Goal: Transaction & Acquisition: Purchase product/service

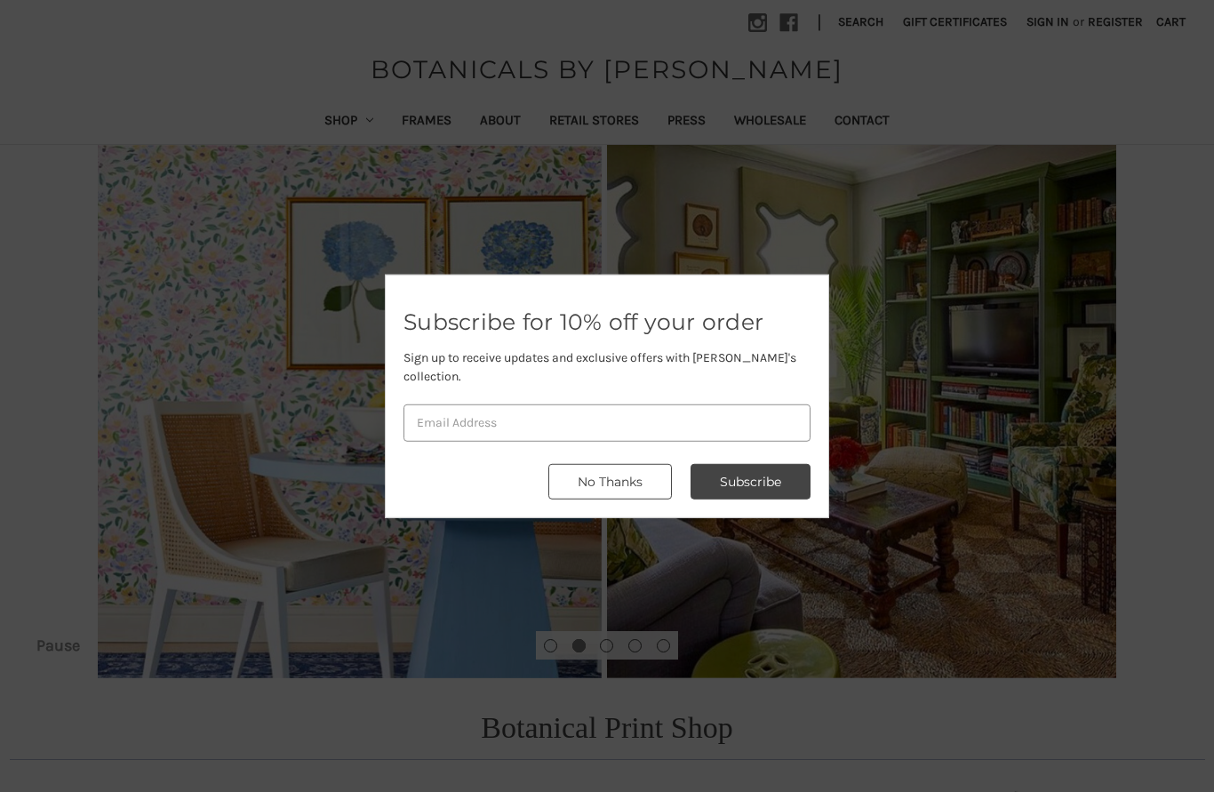
click at [621, 473] on button "No Thanks" at bounding box center [610, 482] width 124 height 36
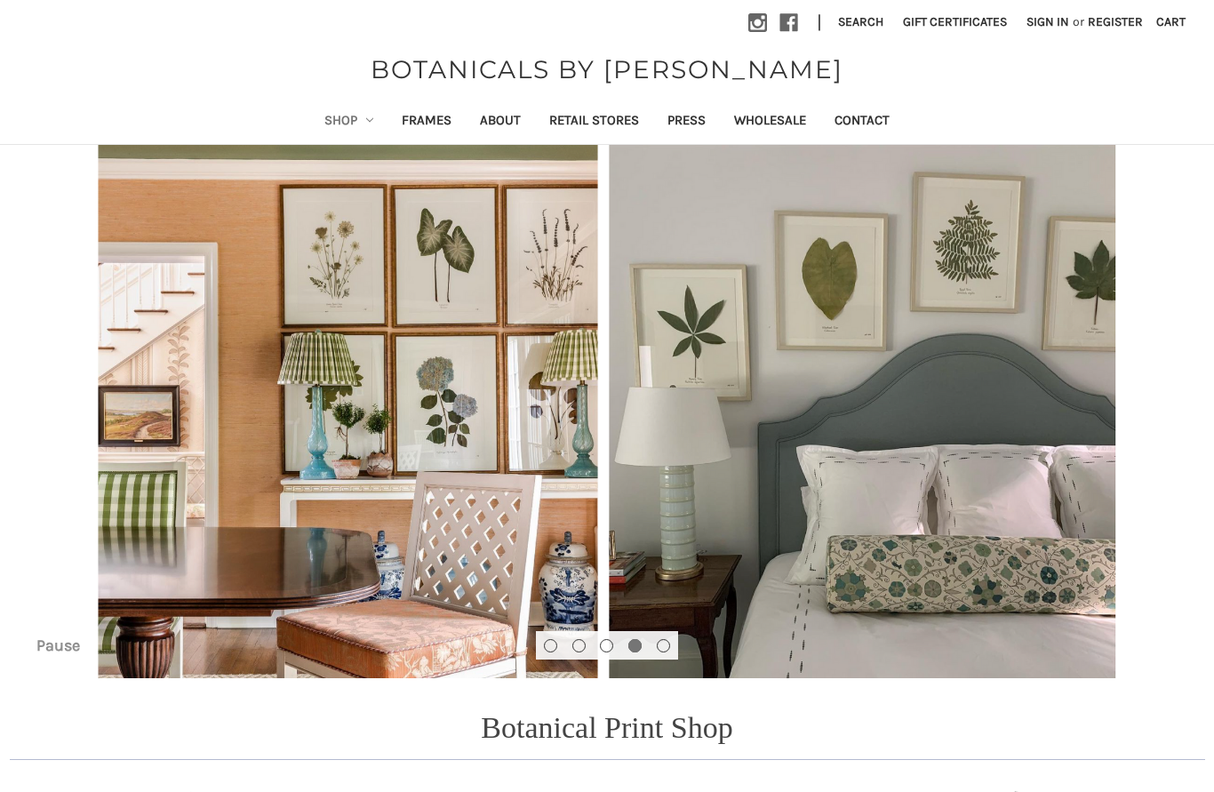
click at [348, 123] on link "Shop" at bounding box center [349, 122] width 78 height 44
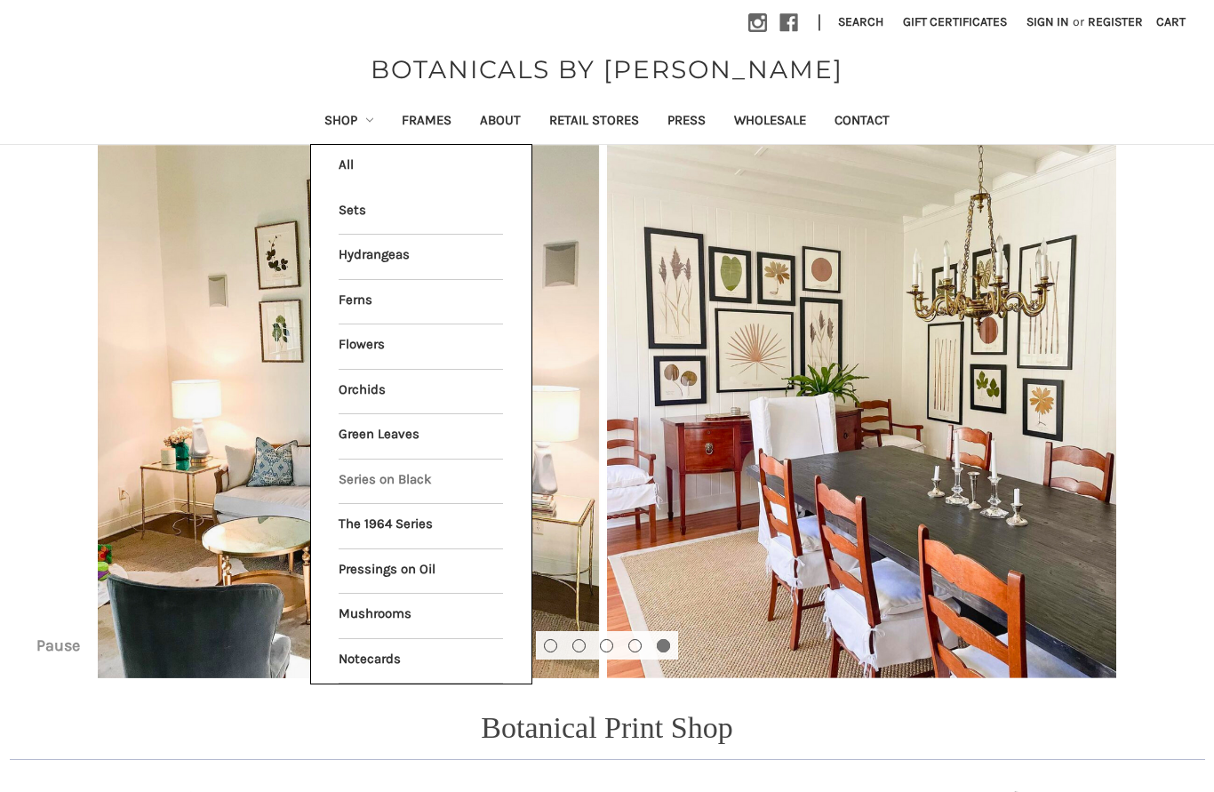
click at [427, 479] on link "Series on Black" at bounding box center [421, 482] width 164 height 44
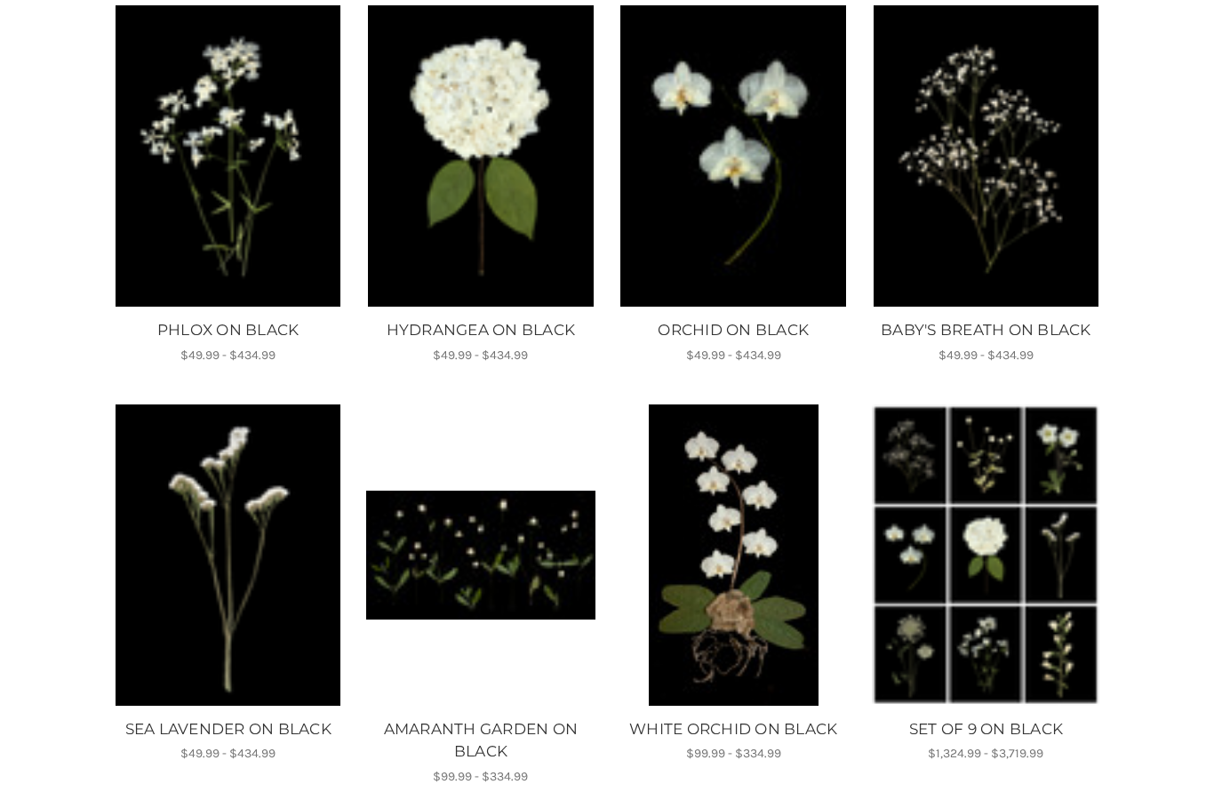
scroll to position [1095, 0]
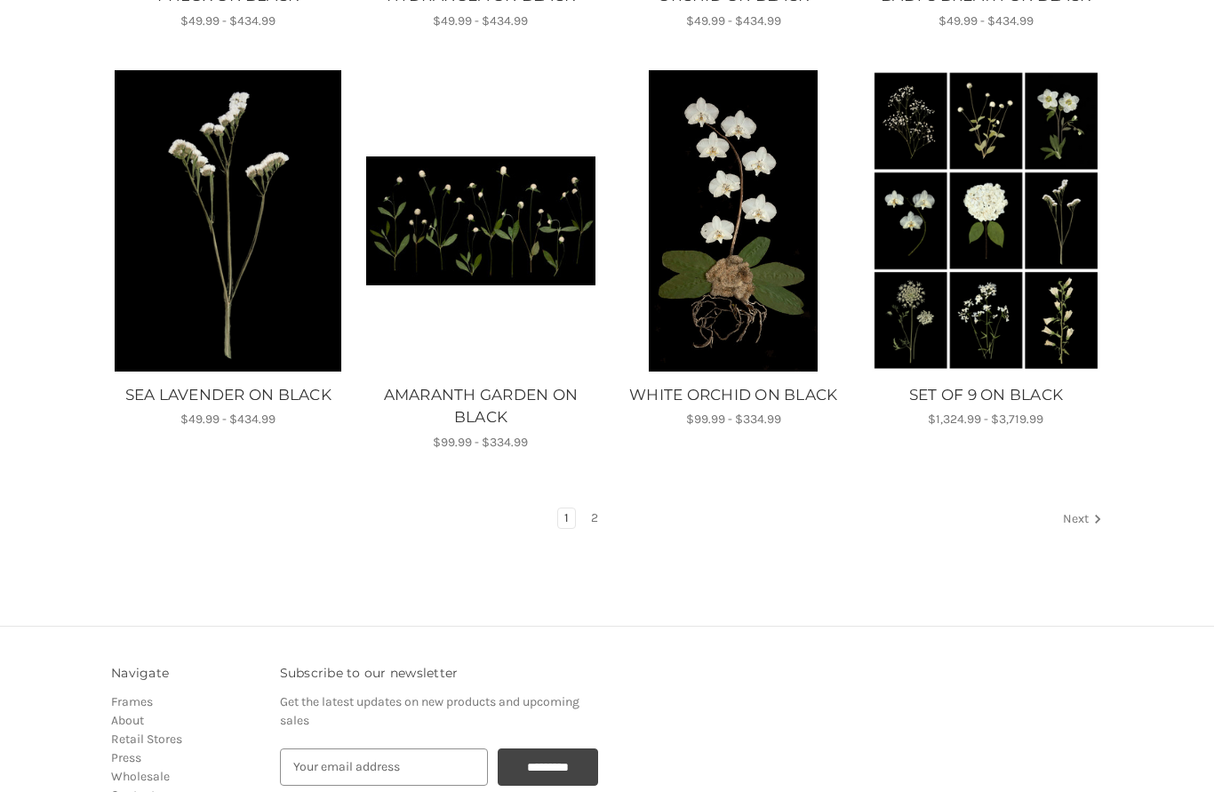
click at [1093, 516] on icon "Next" at bounding box center [1098, 519] width 18 height 18
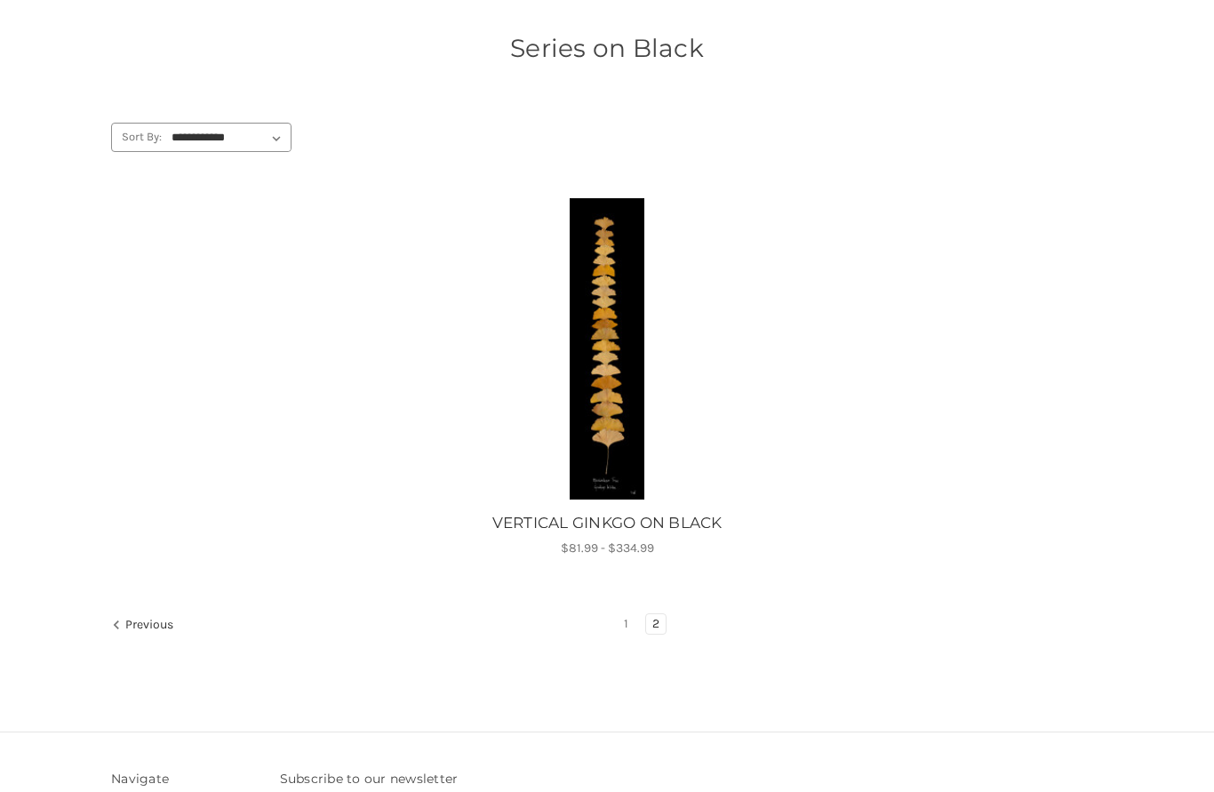
scroll to position [147, 0]
click at [626, 236] on img "VERTICAL GINKGO ON BLACK, Price range from $81.99 to $334.99\a\a" at bounding box center [606, 348] width 228 height 301
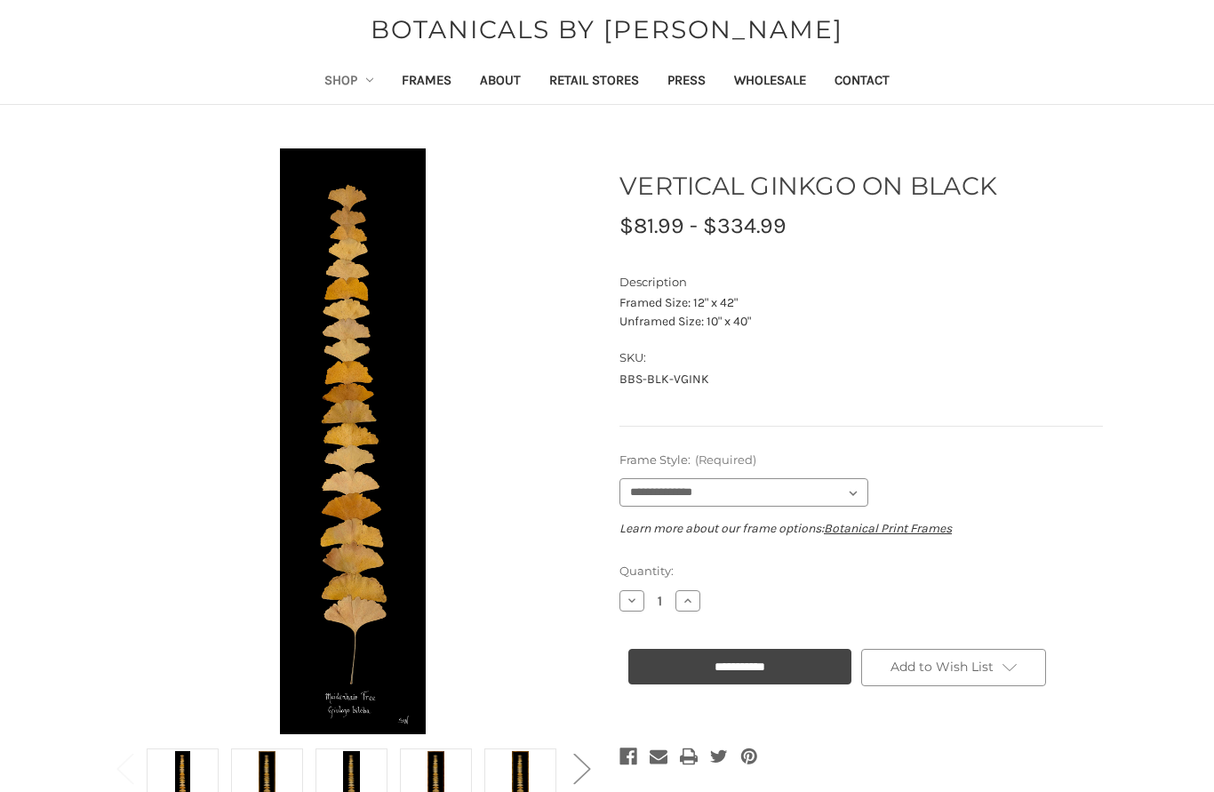
scroll to position [40, 0]
click at [848, 495] on select "**********" at bounding box center [744, 492] width 249 height 28
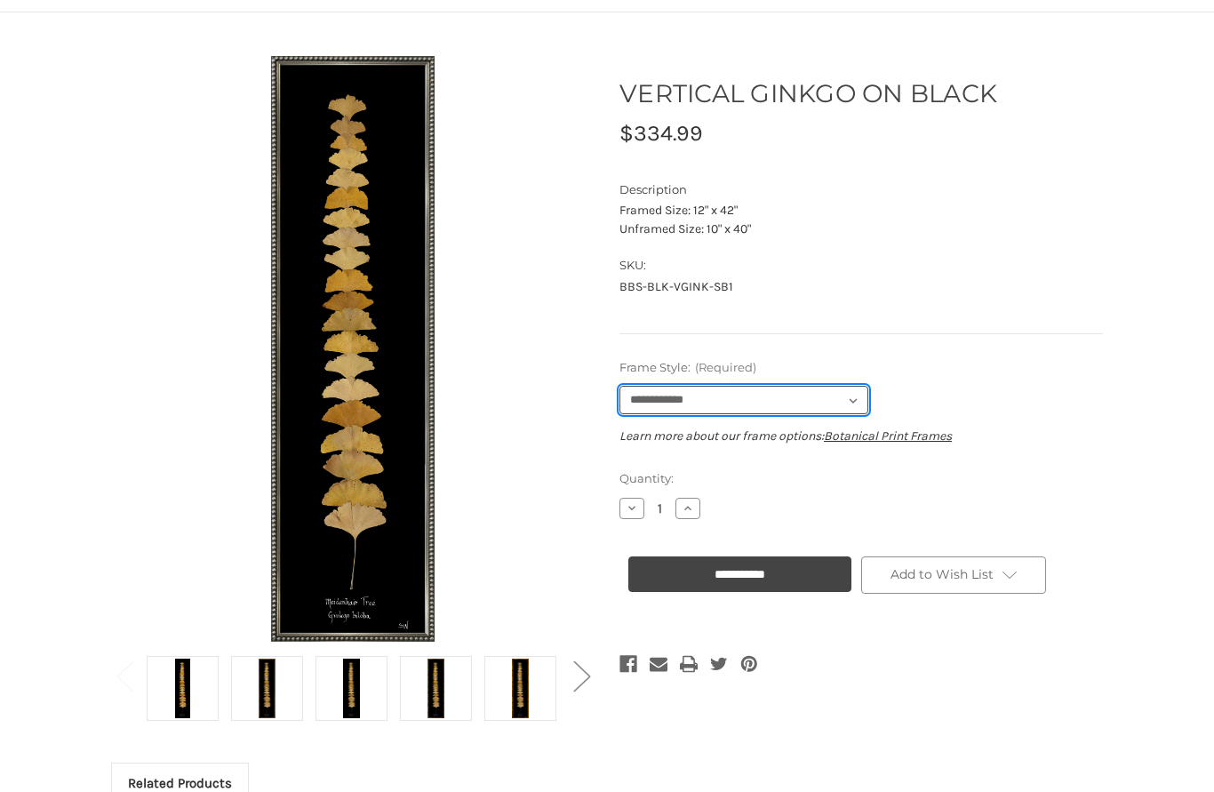
scroll to position [132, 0]
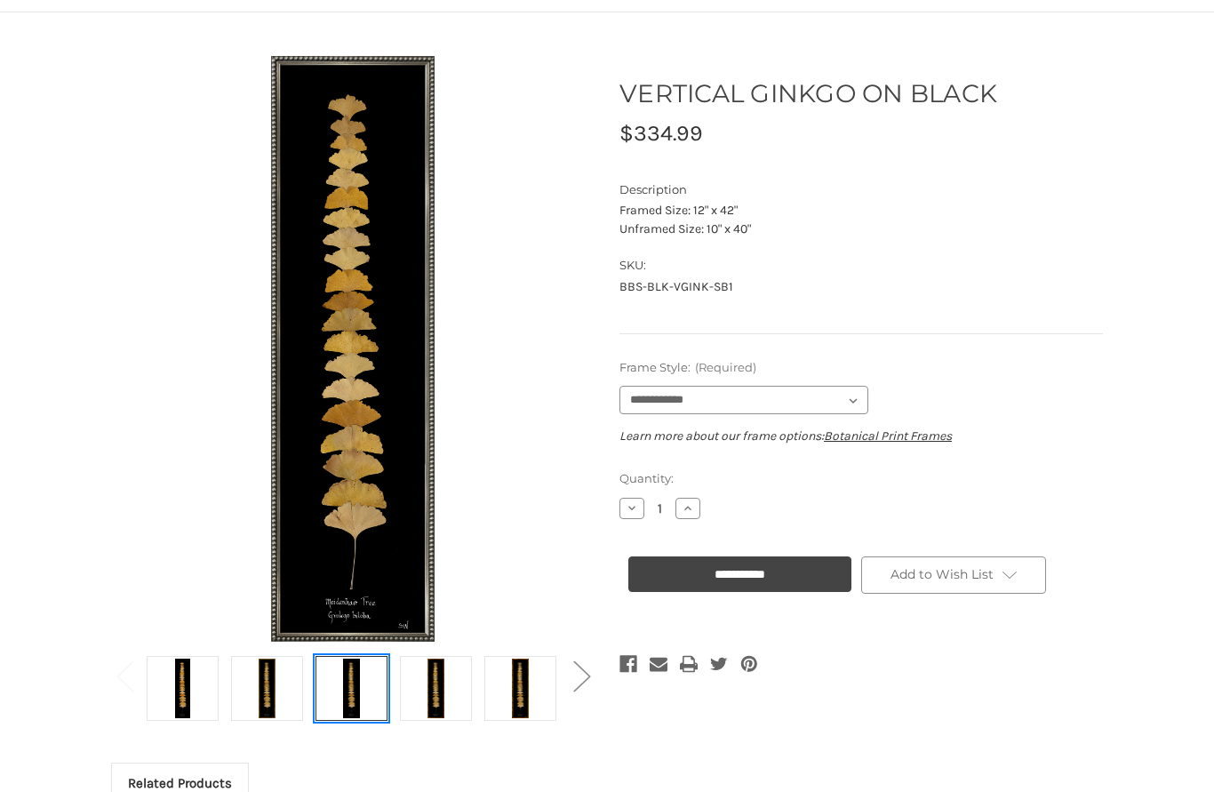
click at [354, 683] on img at bounding box center [351, 689] width 44 height 60
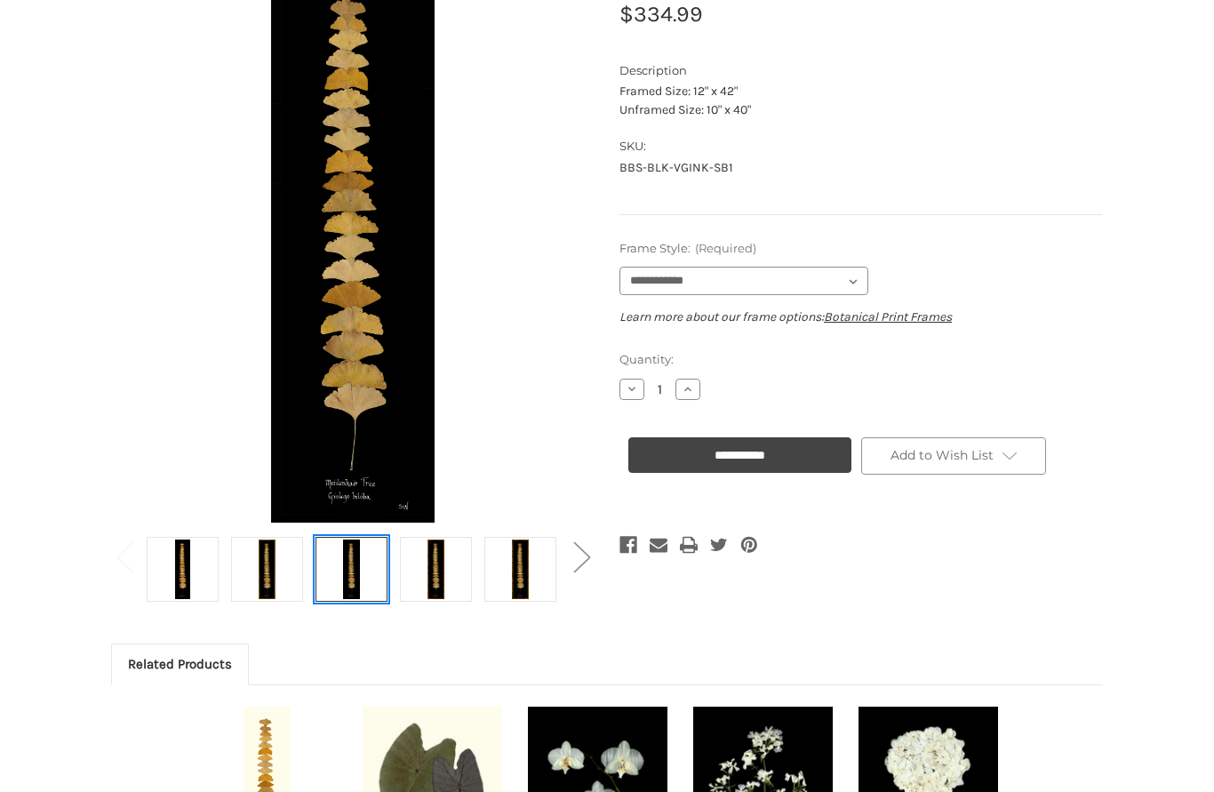
scroll to position [232, 0]
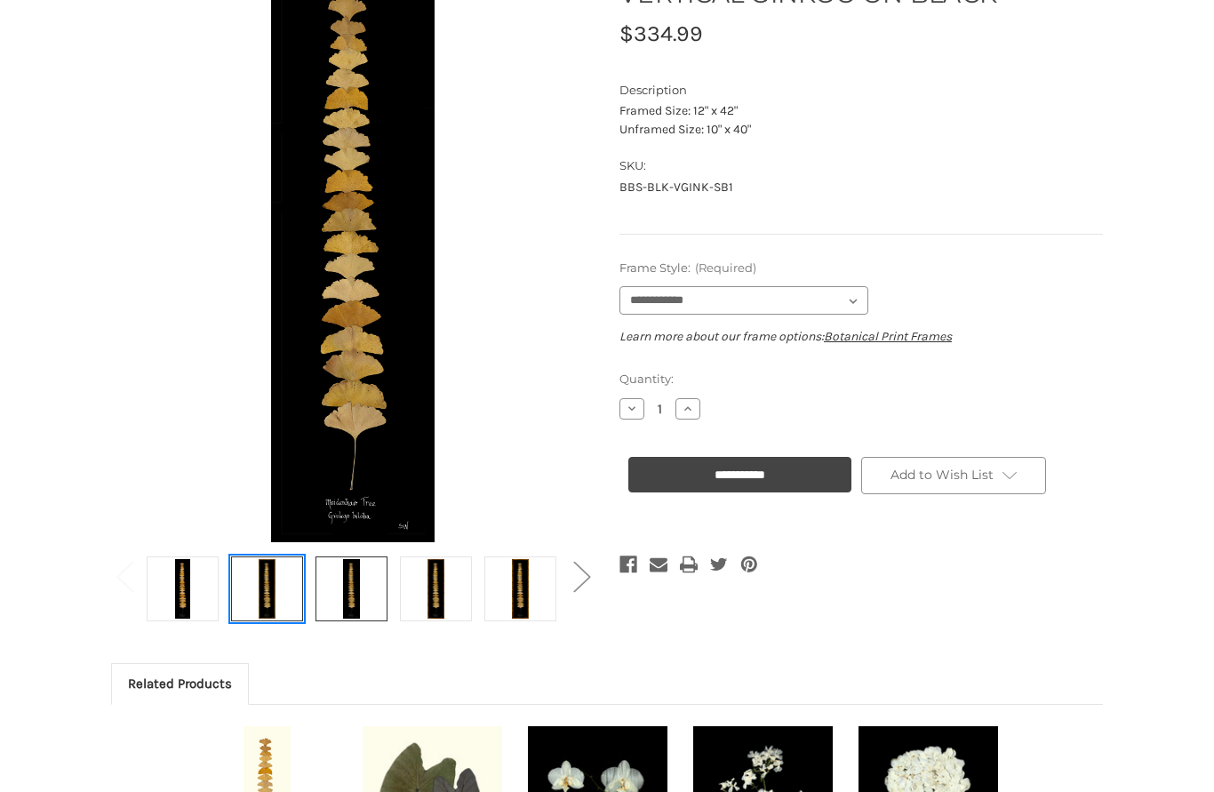
click at [275, 598] on img at bounding box center [266, 589] width 44 height 60
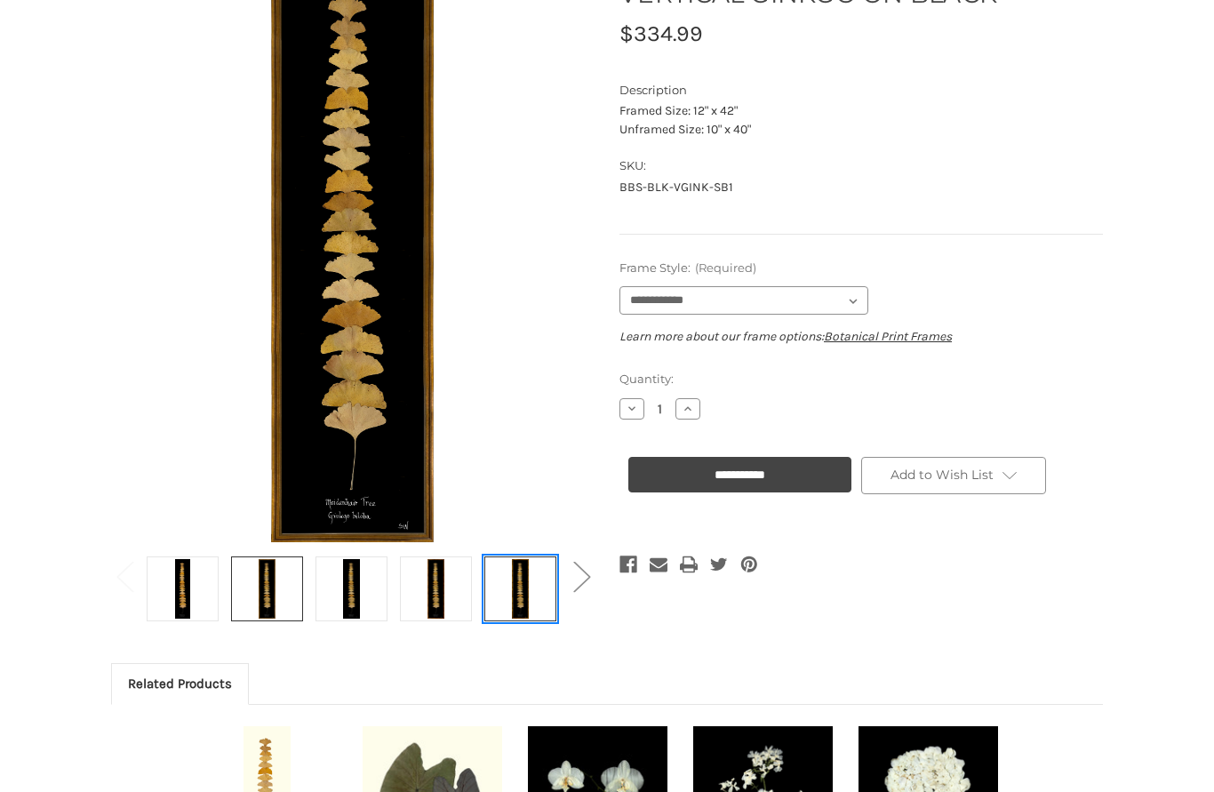
click at [536, 604] on img at bounding box center [520, 589] width 44 height 60
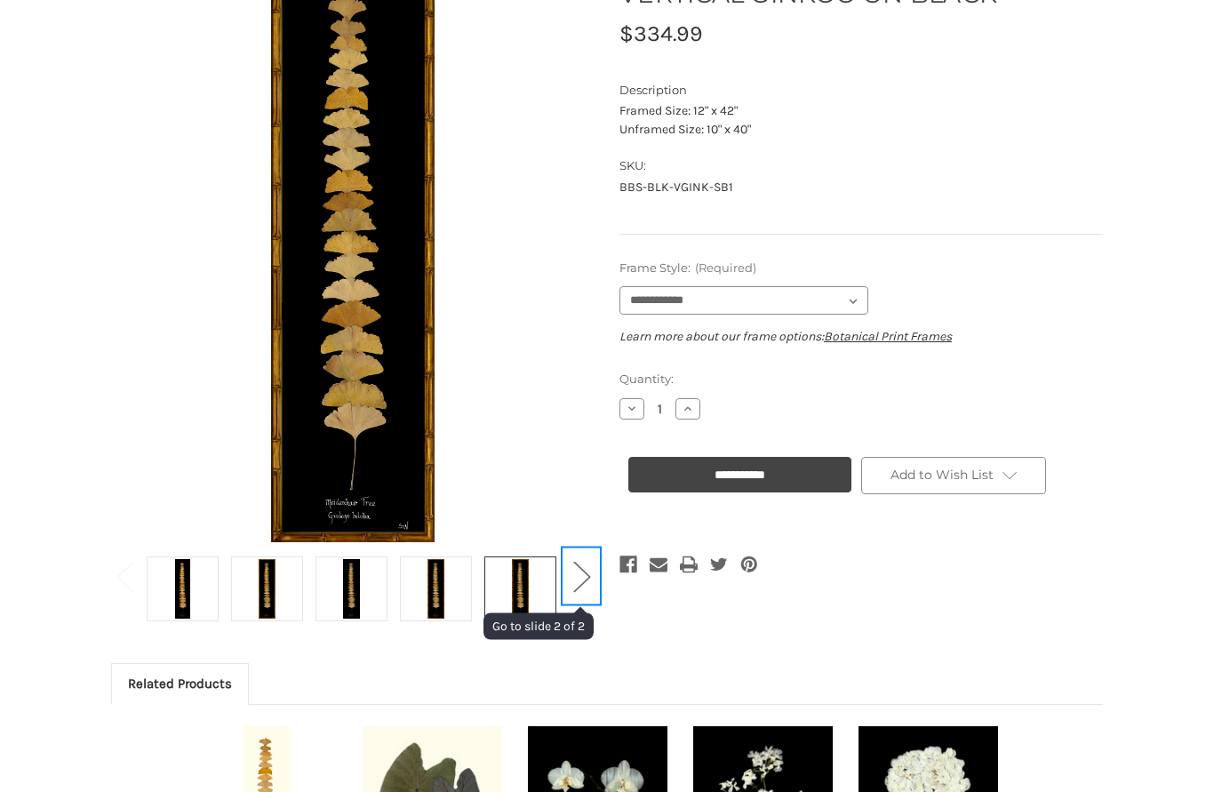
click at [585, 574] on button "Next" at bounding box center [582, 575] width 36 height 54
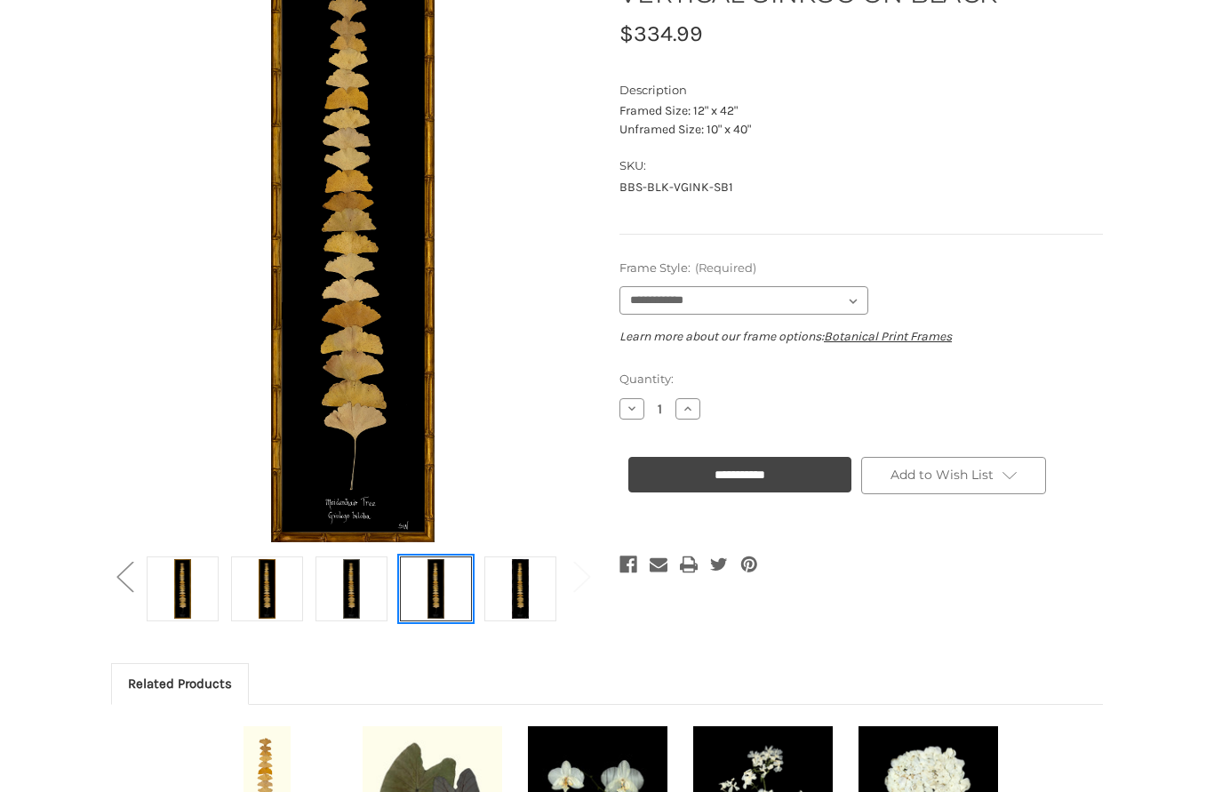
click at [433, 595] on img at bounding box center [435, 589] width 44 height 60
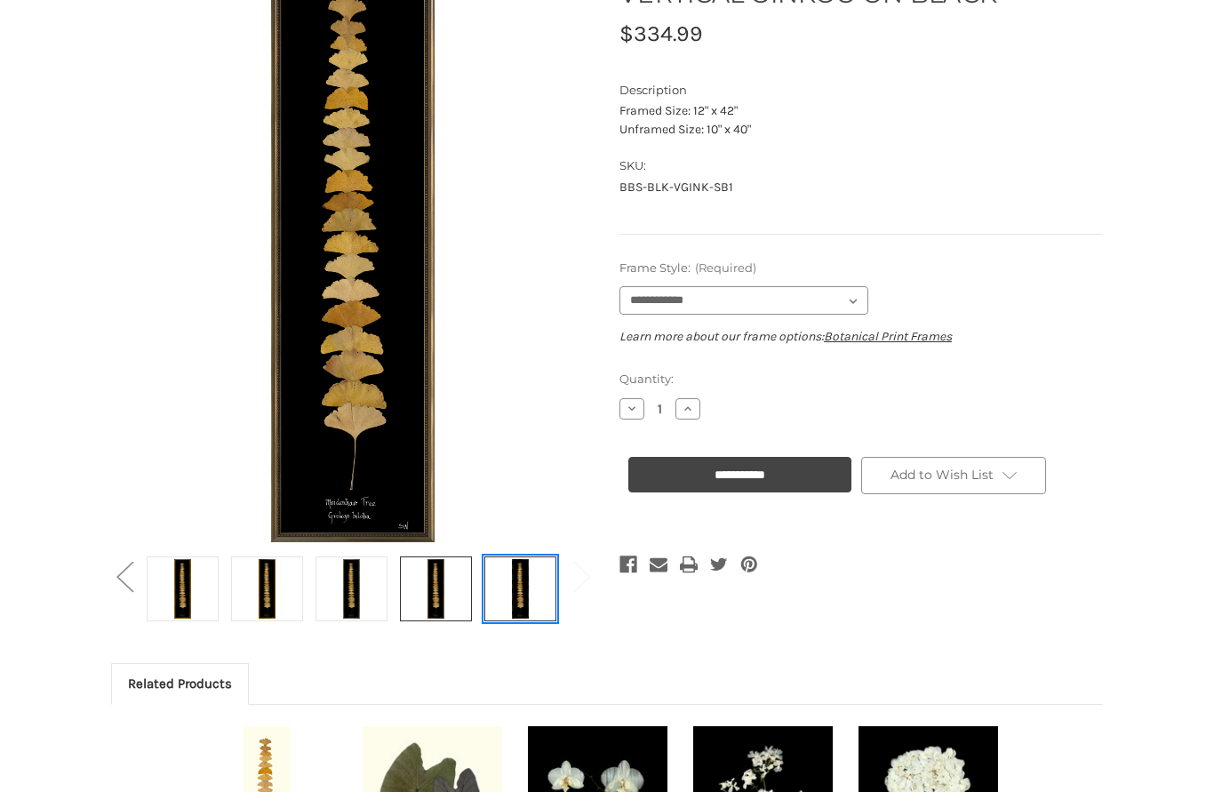
click at [541, 597] on img at bounding box center [520, 589] width 44 height 60
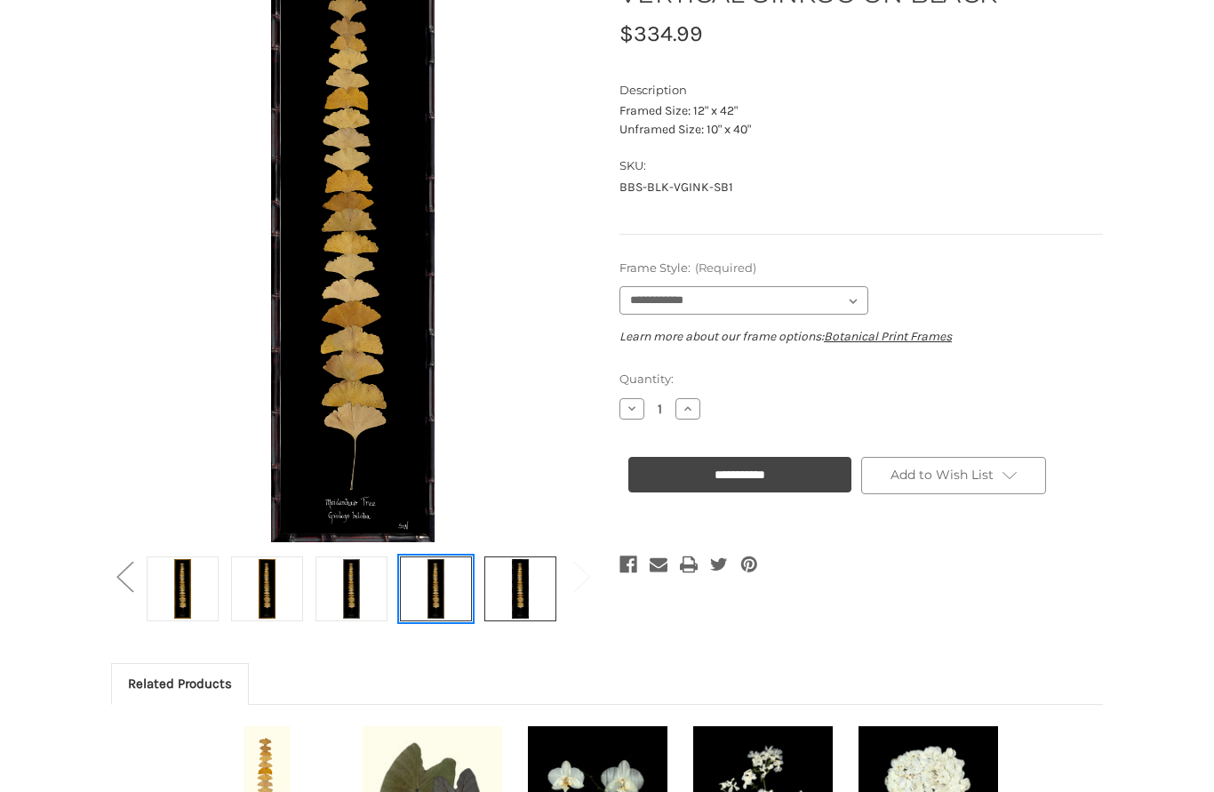
click at [462, 610] on link at bounding box center [436, 588] width 72 height 65
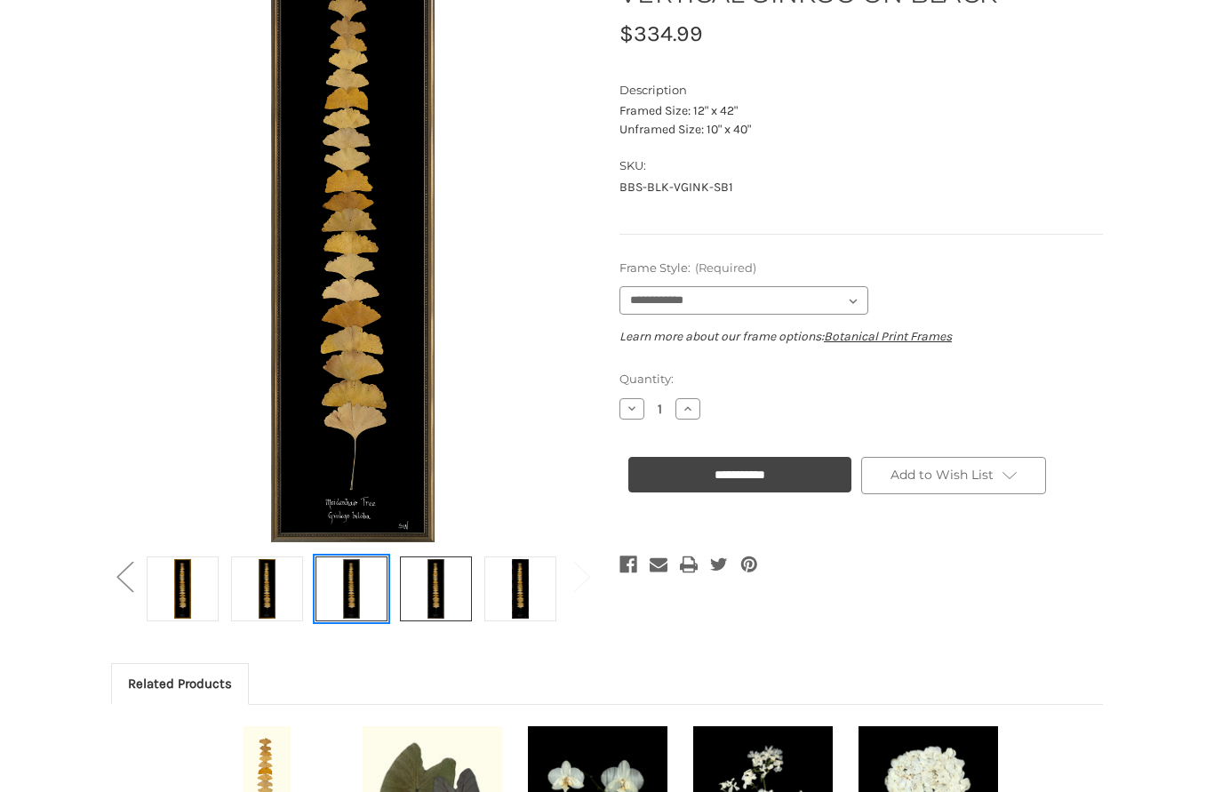
click at [376, 605] on link at bounding box center [352, 588] width 72 height 65
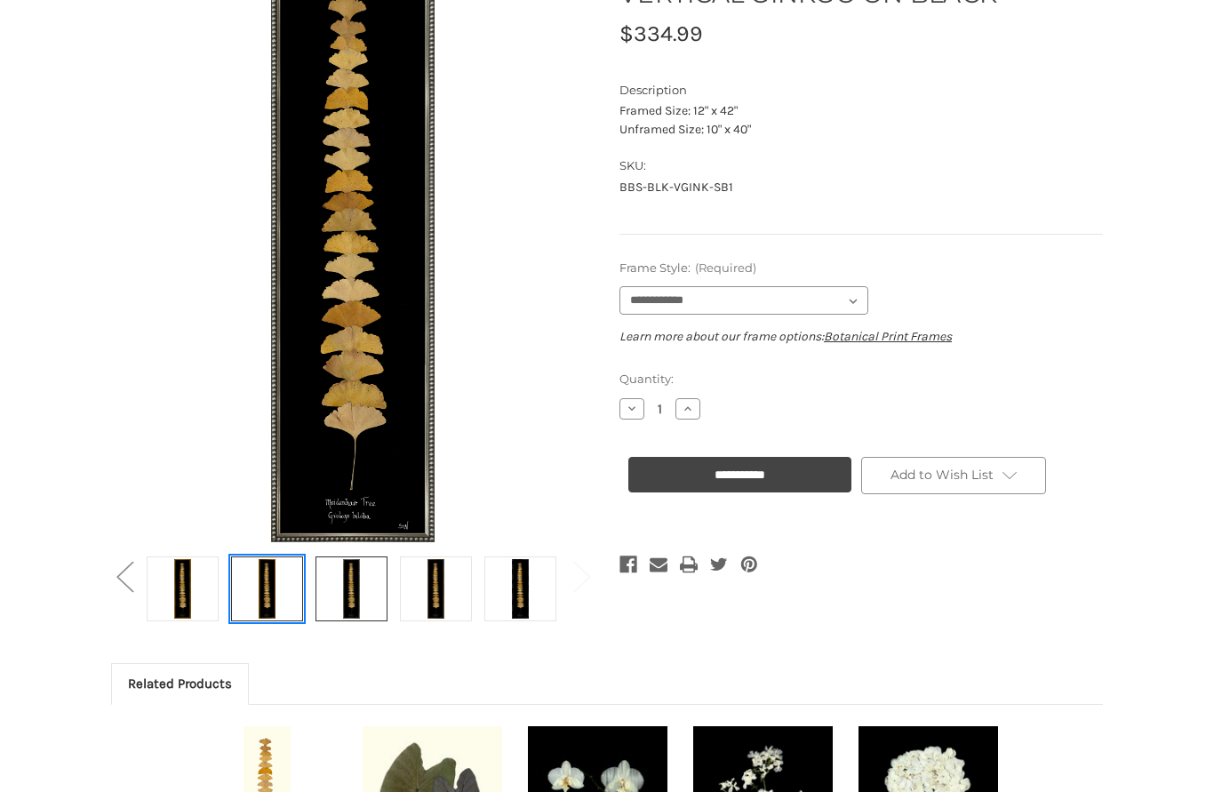
click at [283, 588] on img at bounding box center [266, 589] width 44 height 60
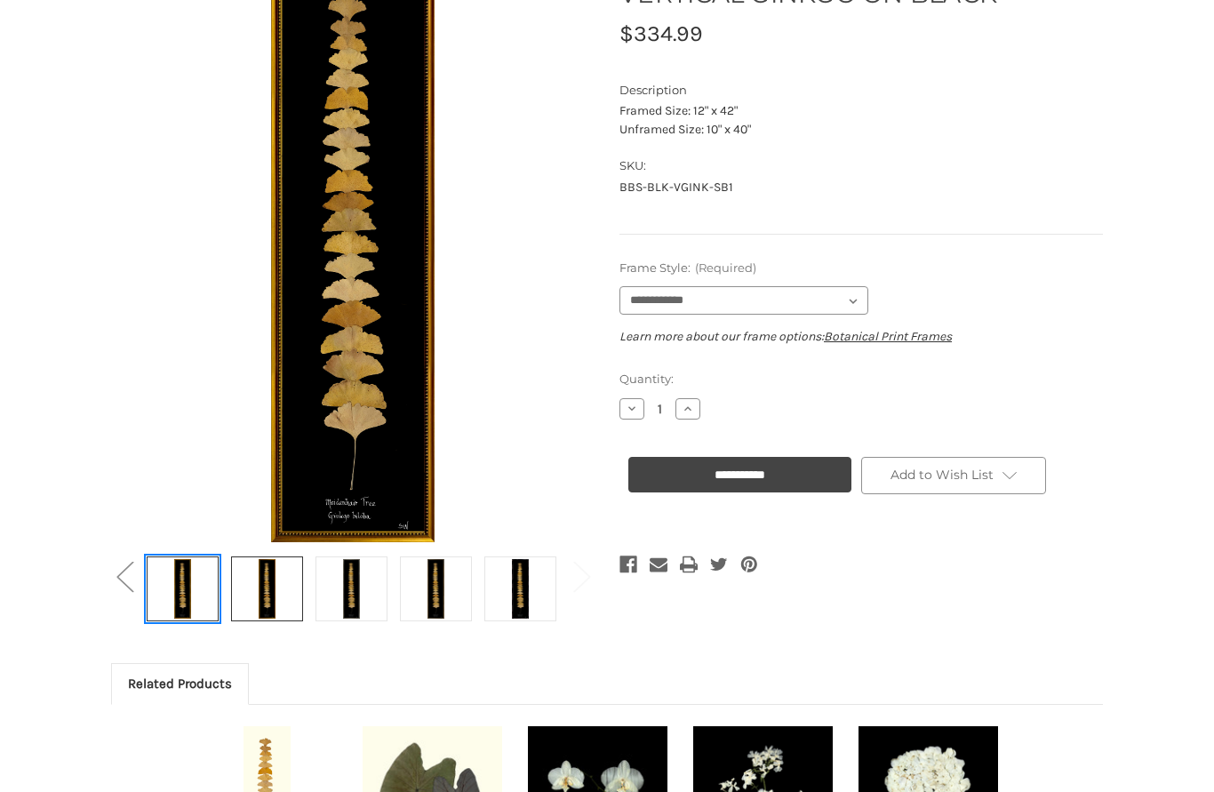
click at [202, 598] on img at bounding box center [182, 589] width 44 height 60
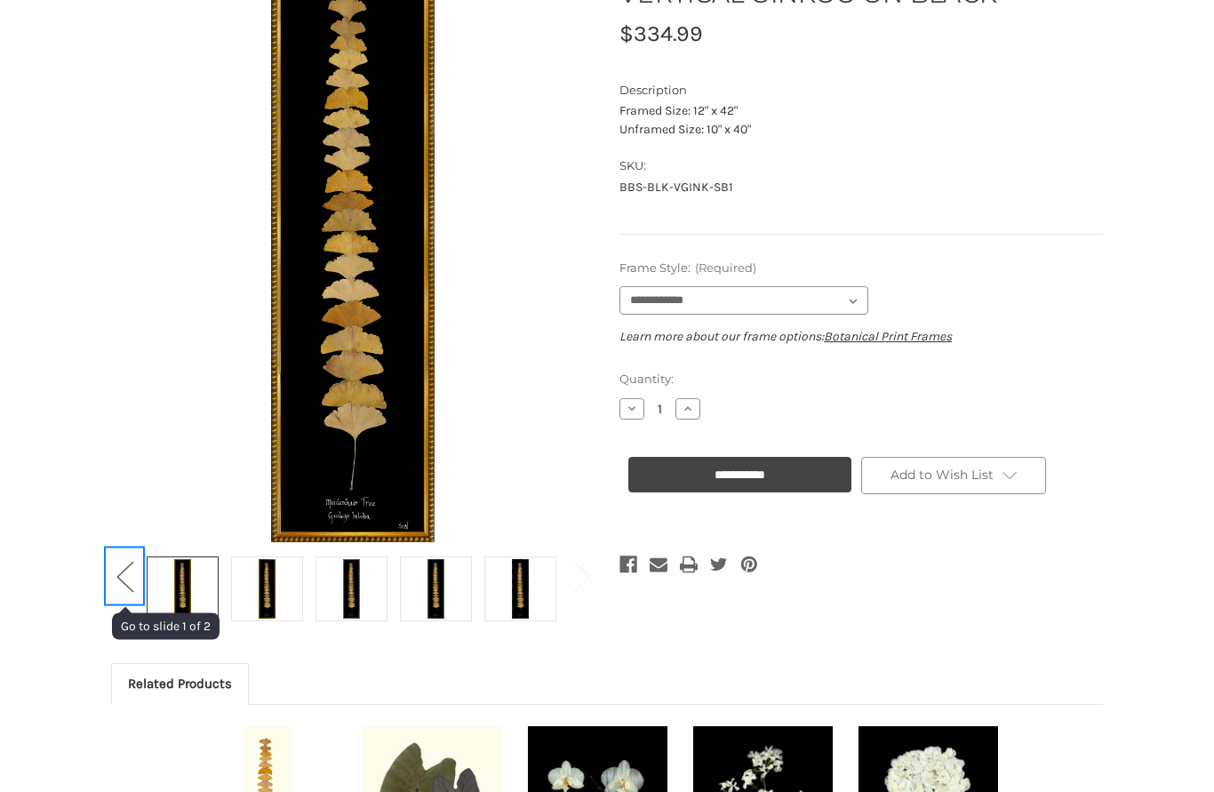
click at [127, 592] on button "Previous" at bounding box center [125, 575] width 36 height 54
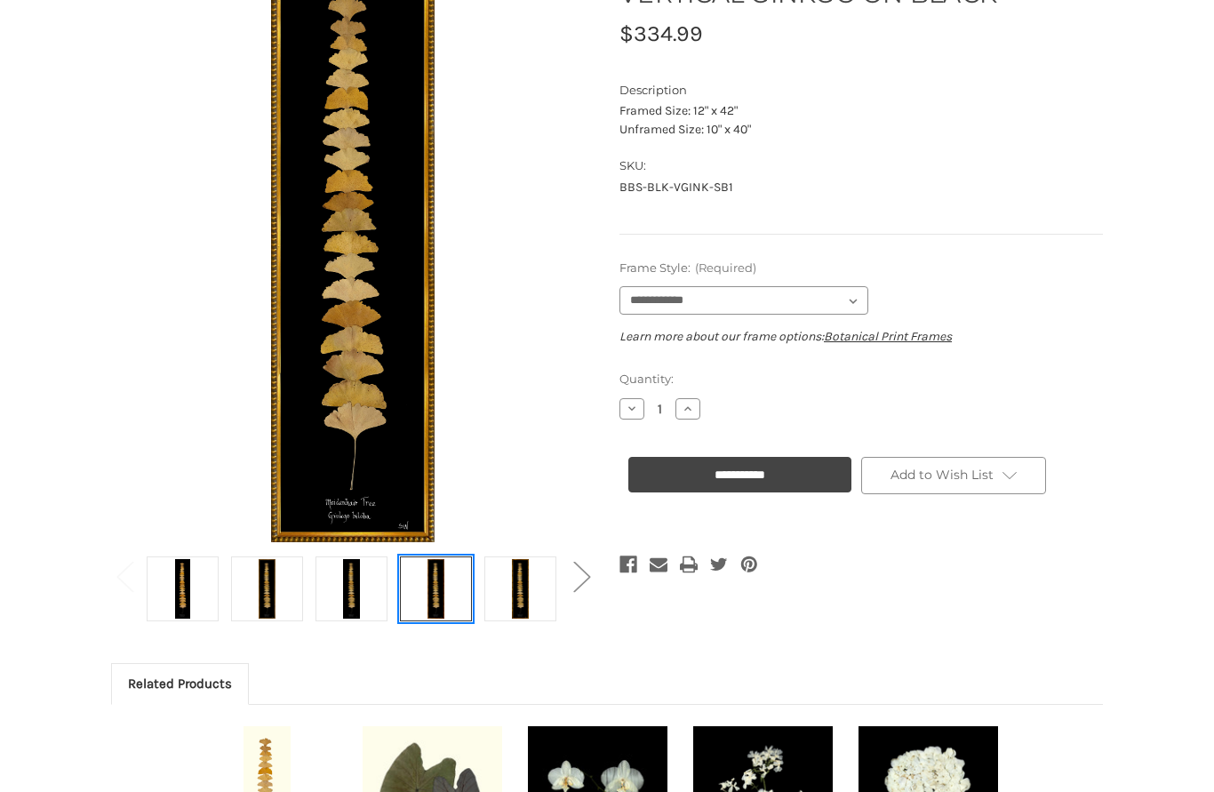
click at [441, 600] on img at bounding box center [435, 589] width 44 height 60
select select "****"
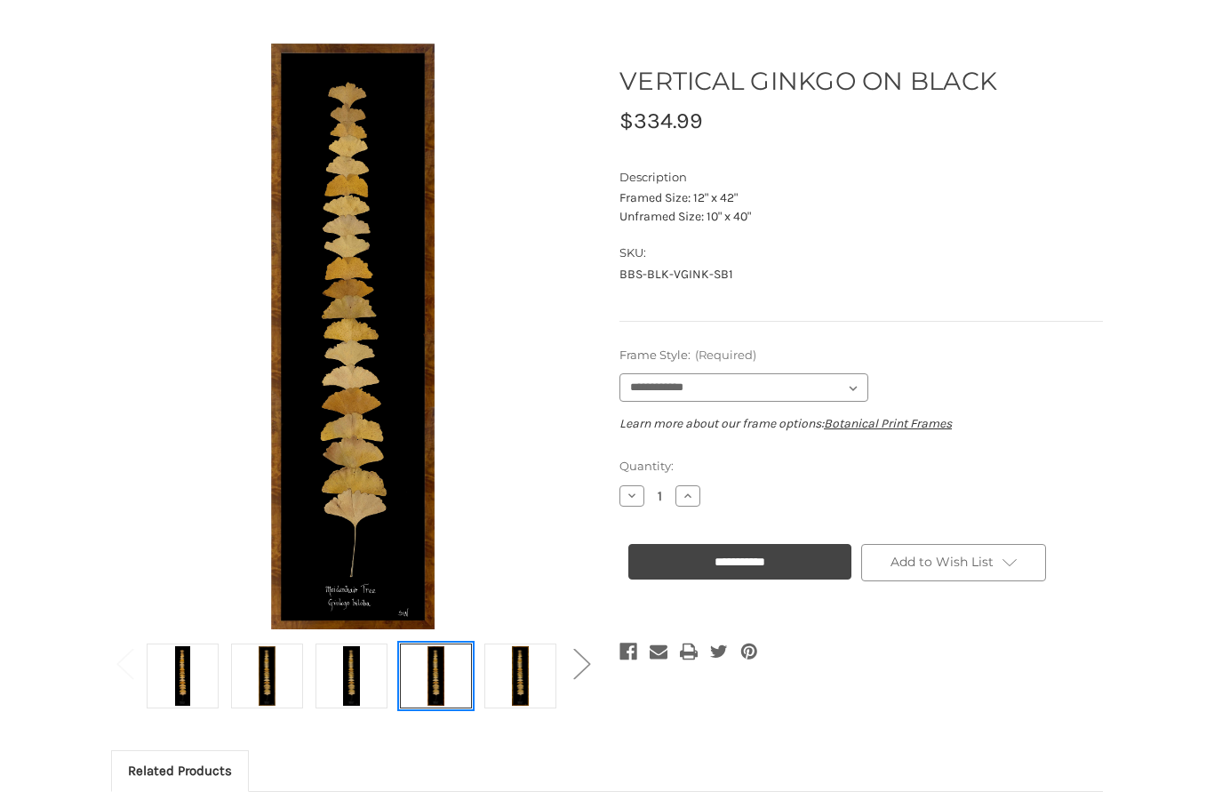
scroll to position [0, 0]
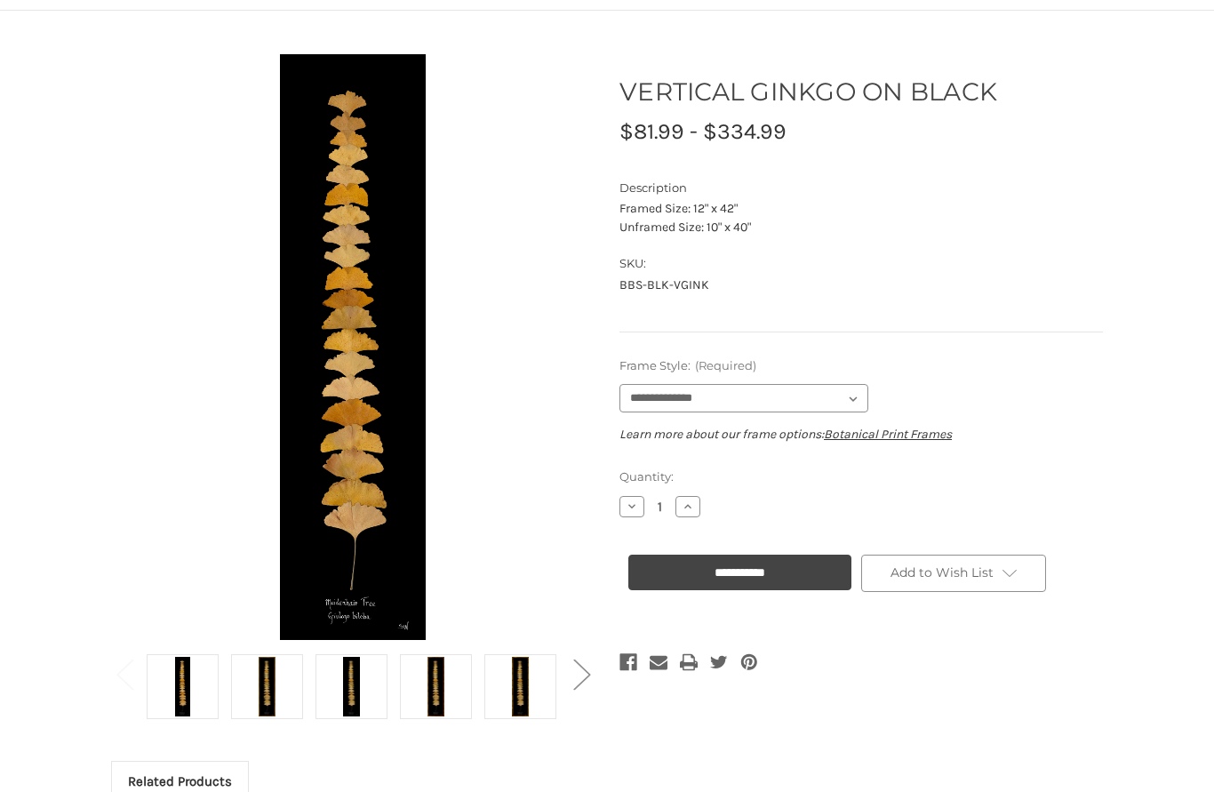
scroll to position [139, 0]
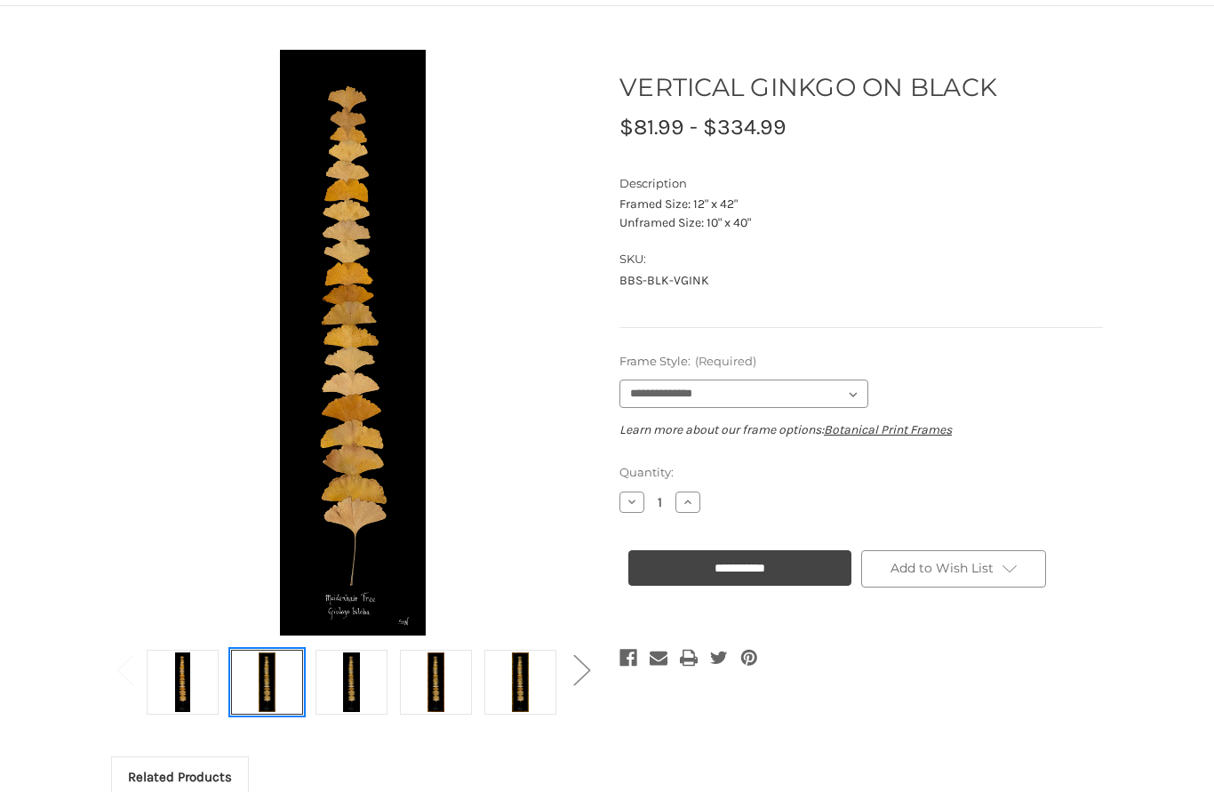
click at [271, 677] on img at bounding box center [266, 683] width 44 height 60
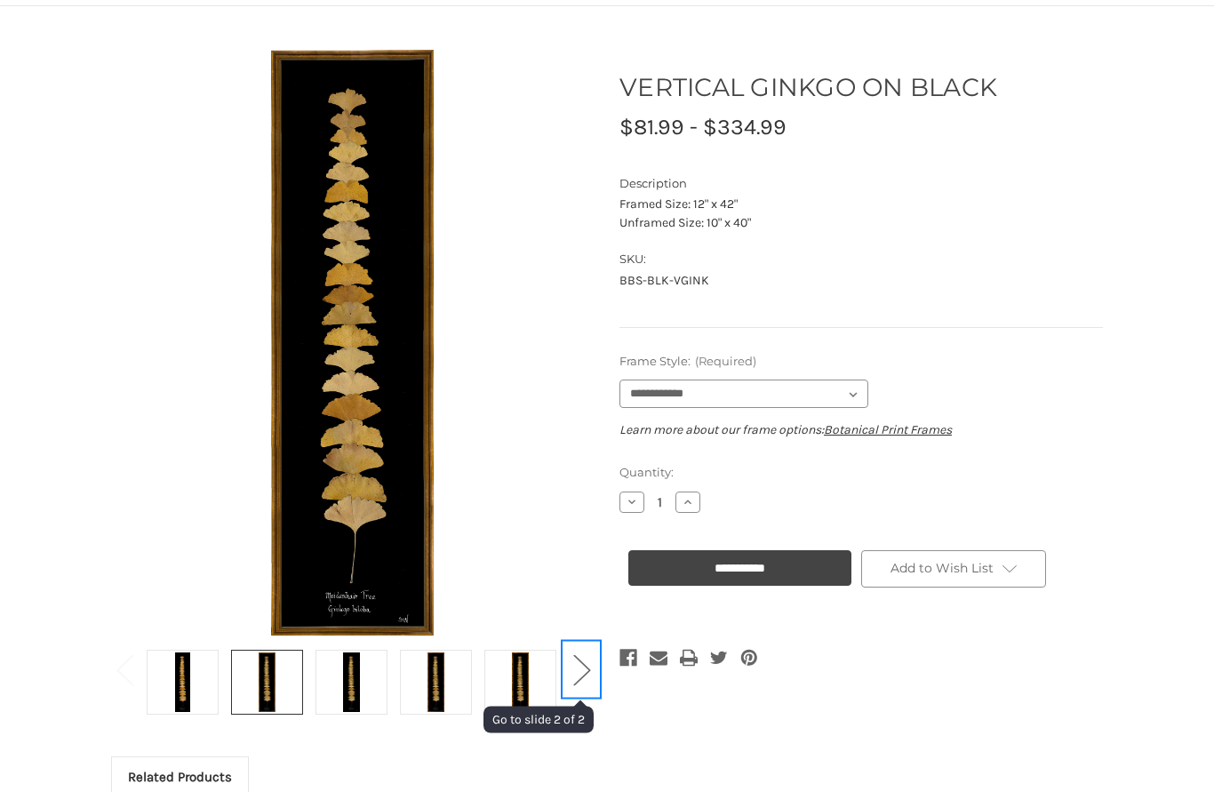
click at [595, 677] on button "Next" at bounding box center [582, 669] width 36 height 54
click at [565, 677] on button "Next" at bounding box center [582, 669] width 36 height 54
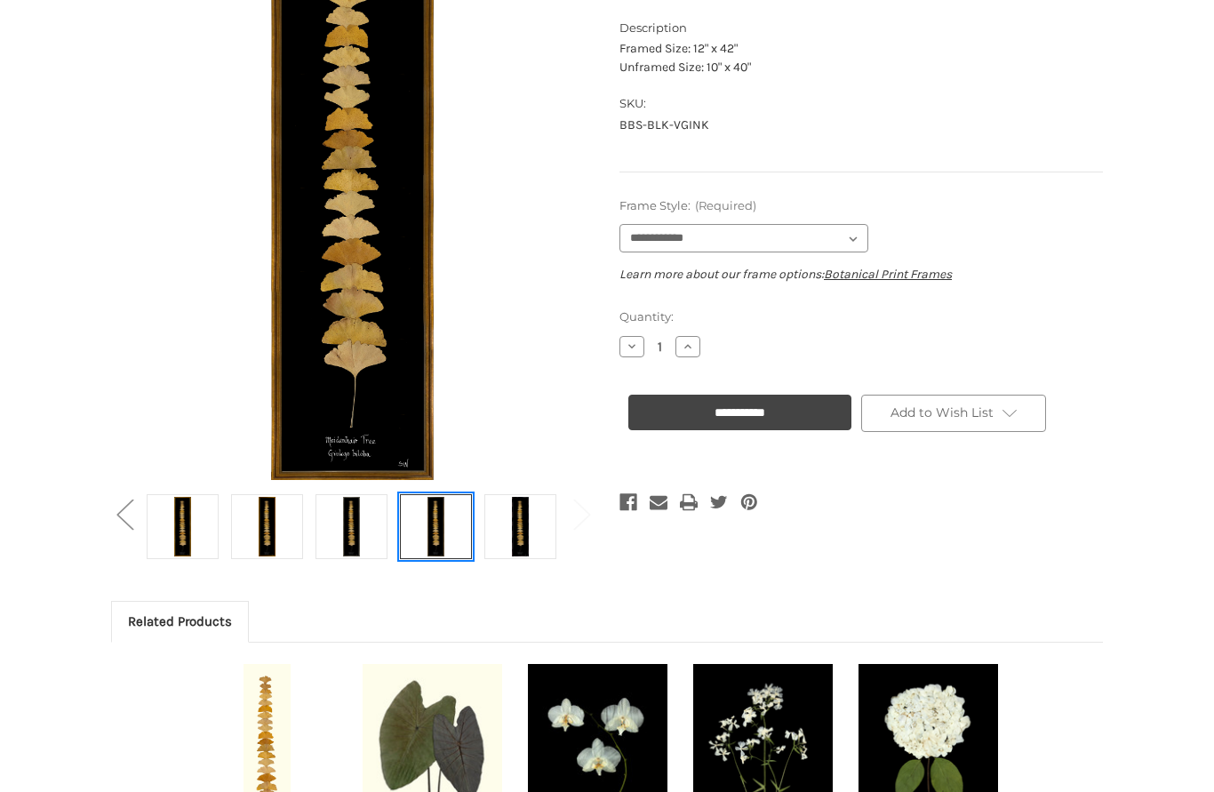
click at [444, 512] on img at bounding box center [435, 528] width 44 height 60
select select "****"
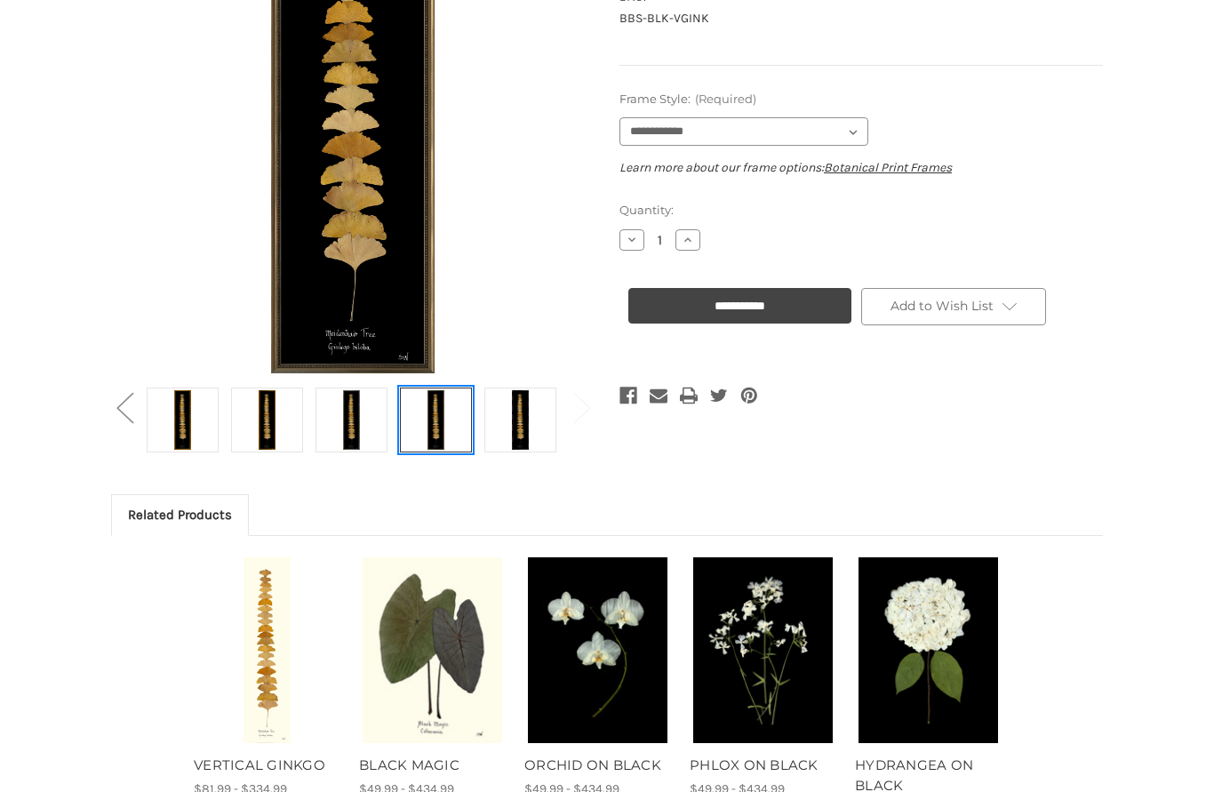
scroll to position [403, 0]
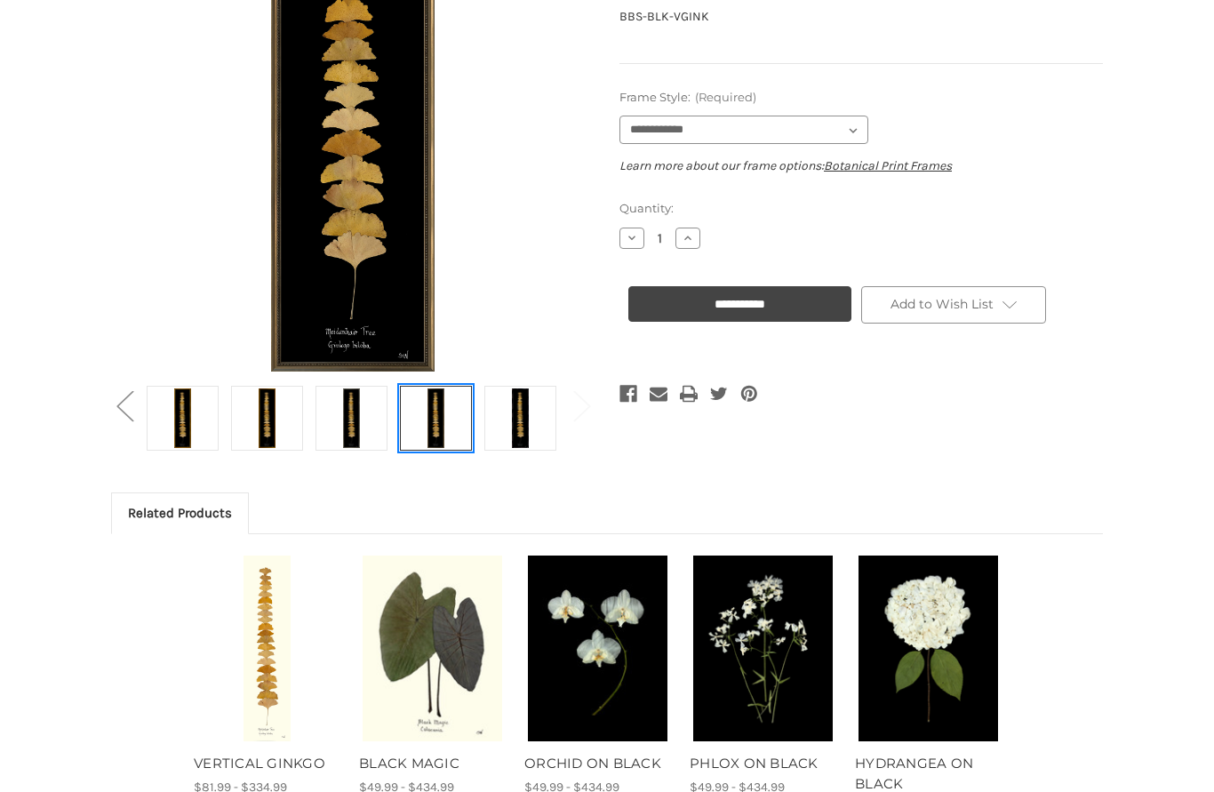
click at [769, 643] on img "PHLOX ON BLACK, Price range from $49.99 to $434.99\a\a" at bounding box center [763, 649] width 141 height 187
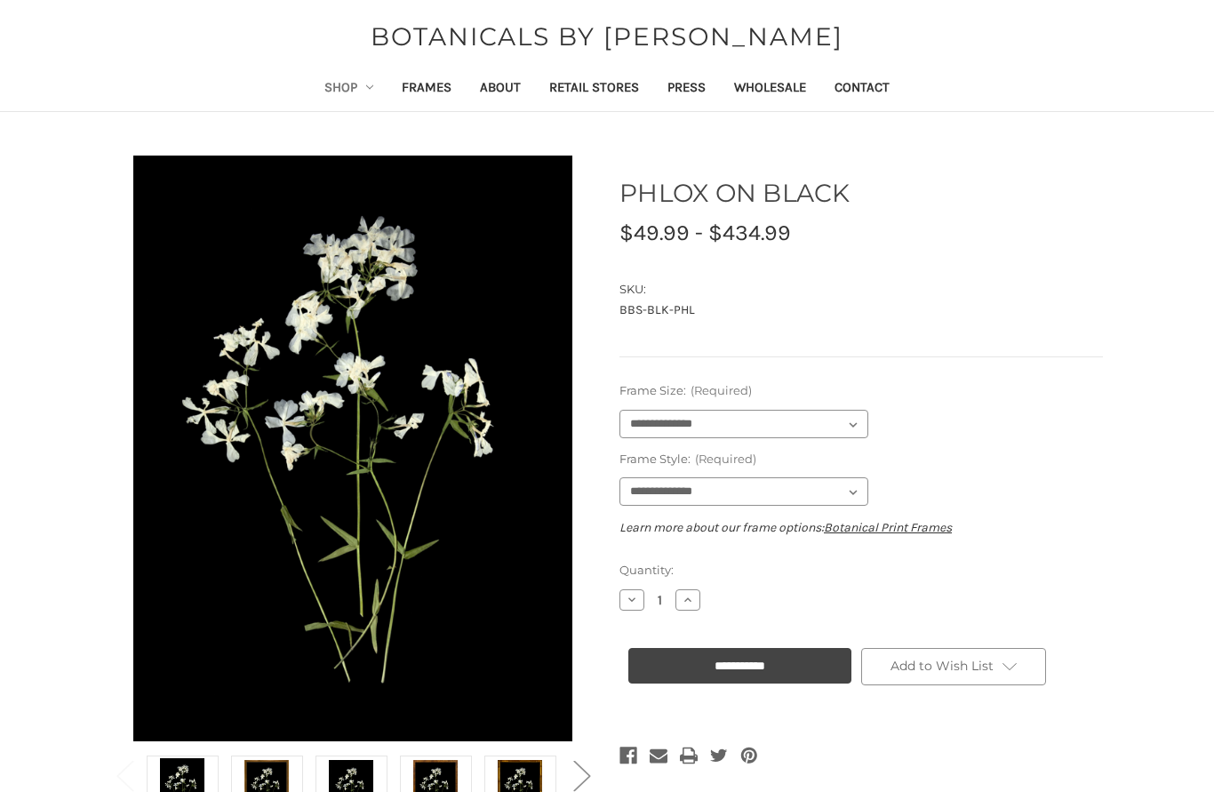
scroll to position [36, 0]
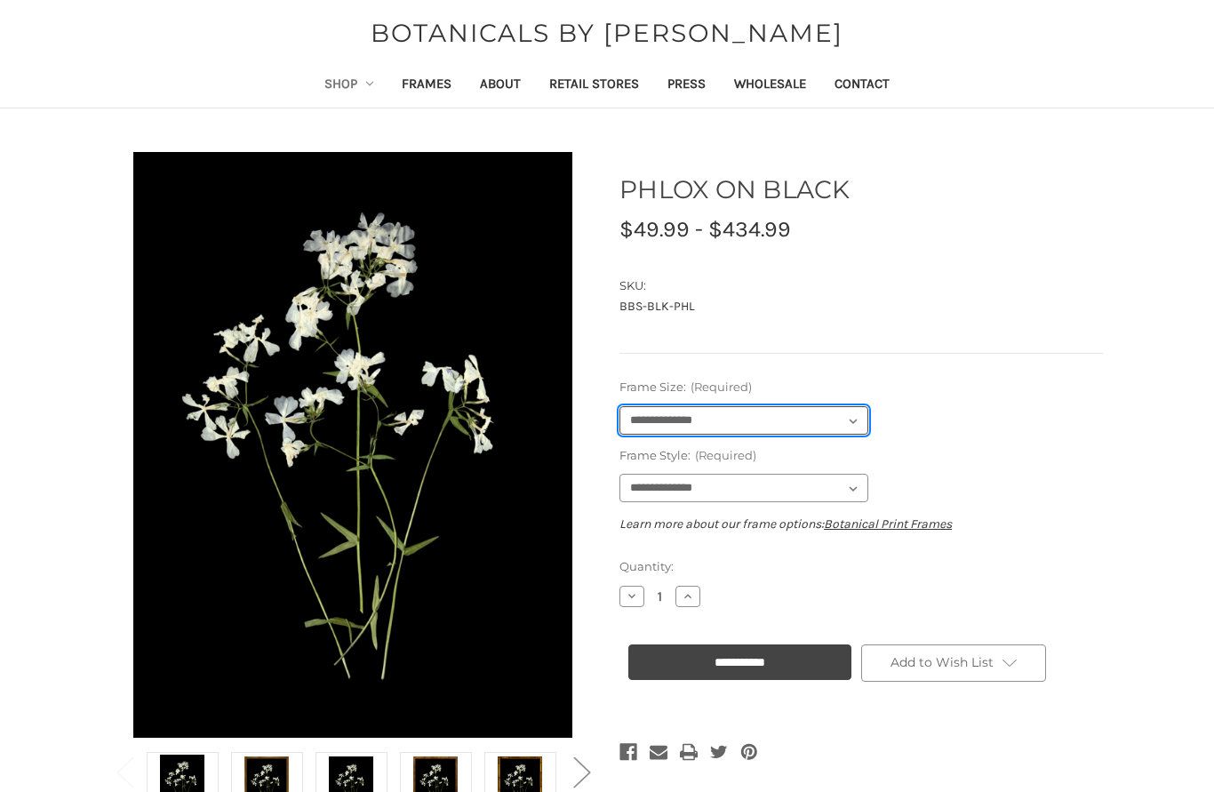
click at [857, 416] on select "**********" at bounding box center [744, 421] width 249 height 28
select select "****"
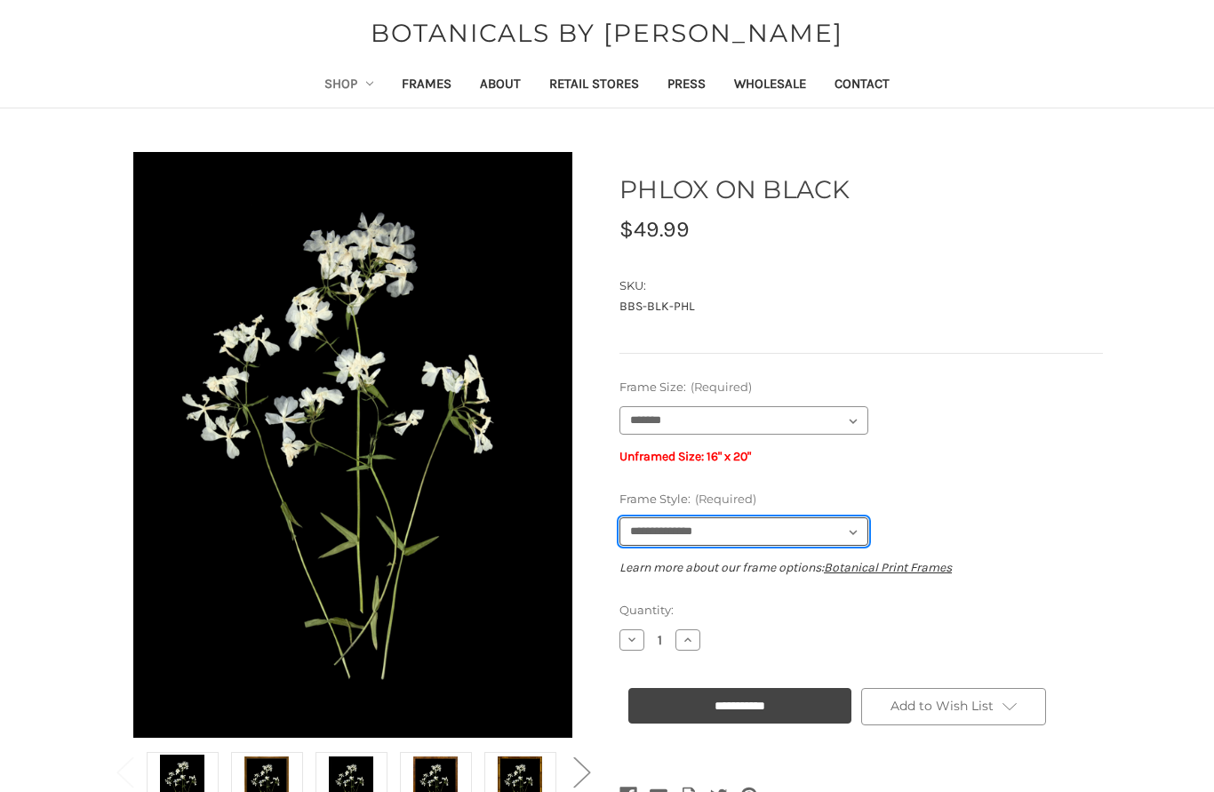
click at [823, 531] on select "**********" at bounding box center [744, 531] width 249 height 28
select select "****"
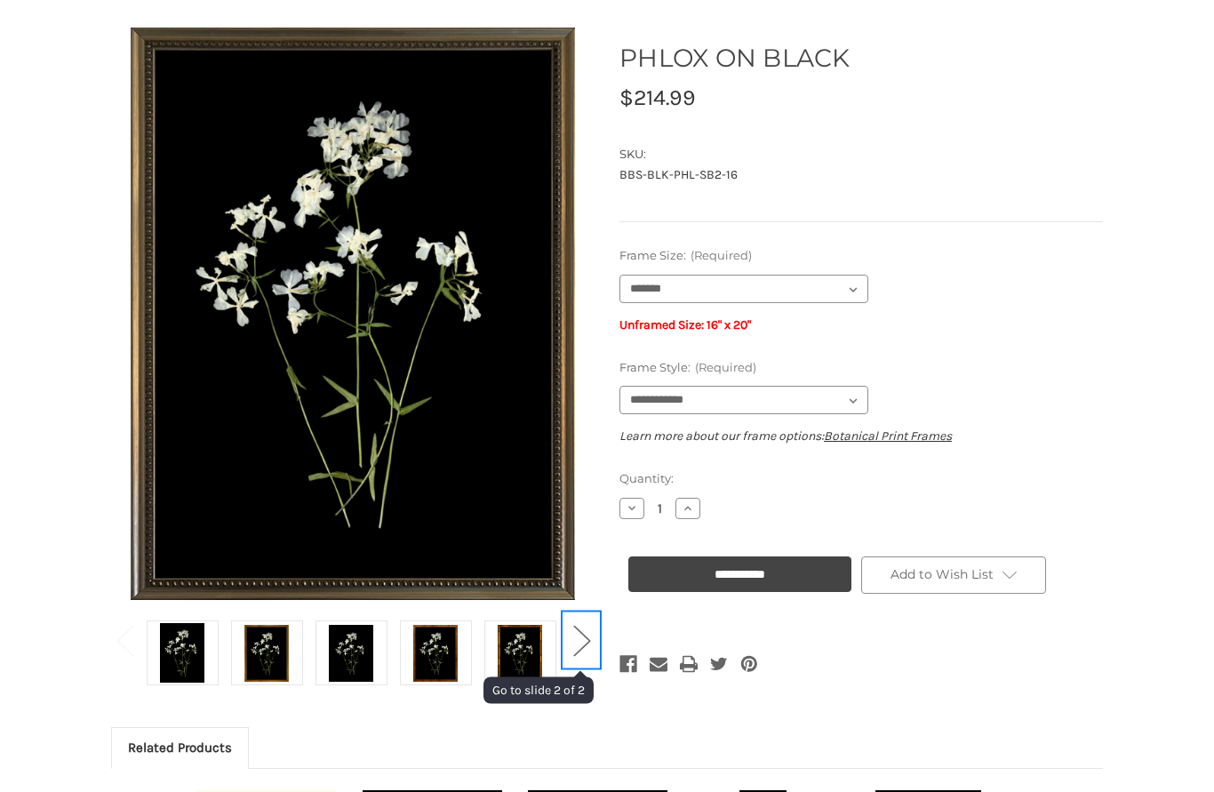
click at [590, 645] on button "Next" at bounding box center [582, 640] width 36 height 54
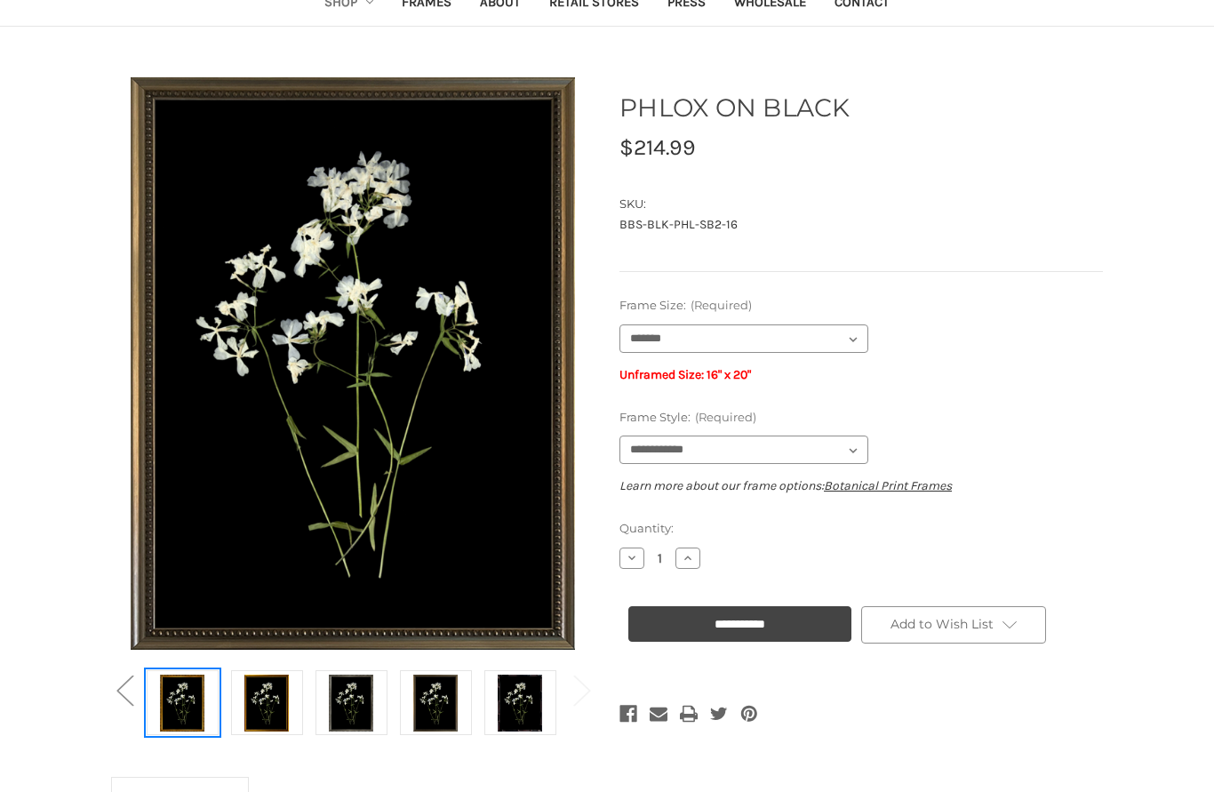
scroll to position [142, 0]
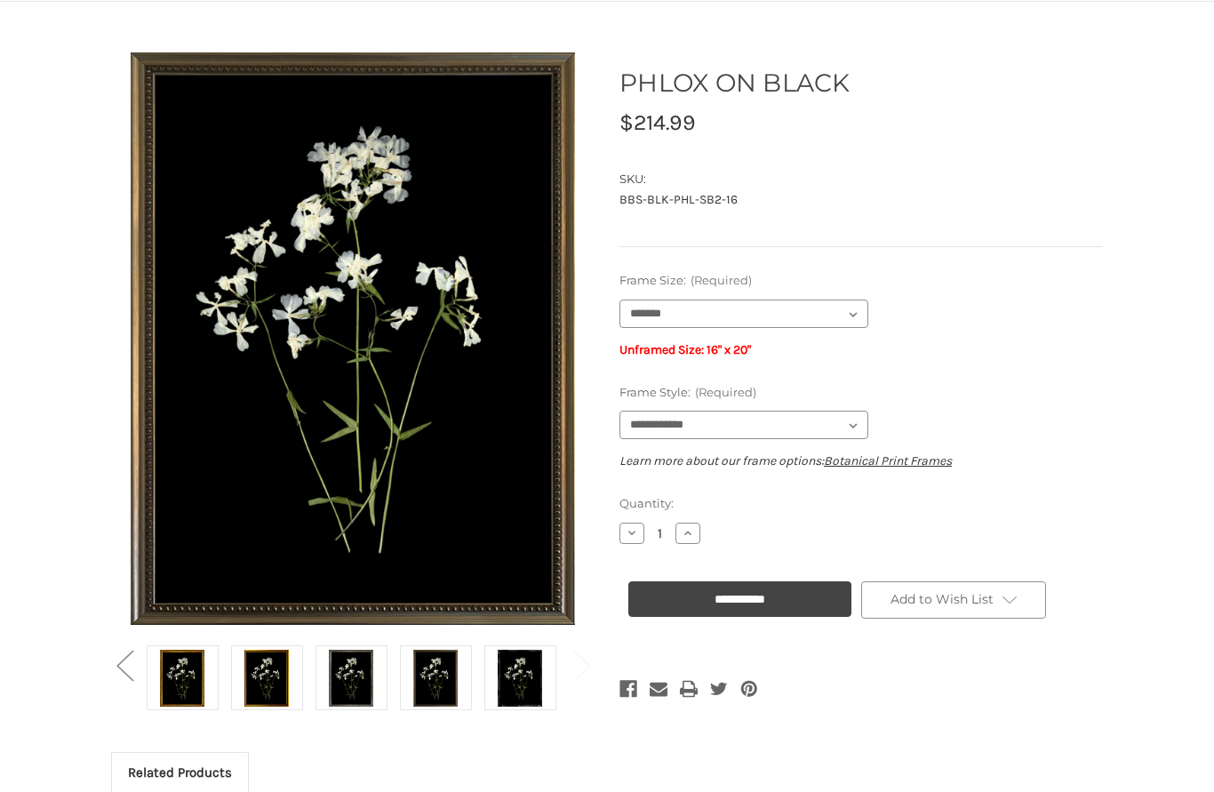
click at [1159, 533] on div "You are currently on slide 2 of 2 Previous" at bounding box center [606, 578] width 1141 height 1088
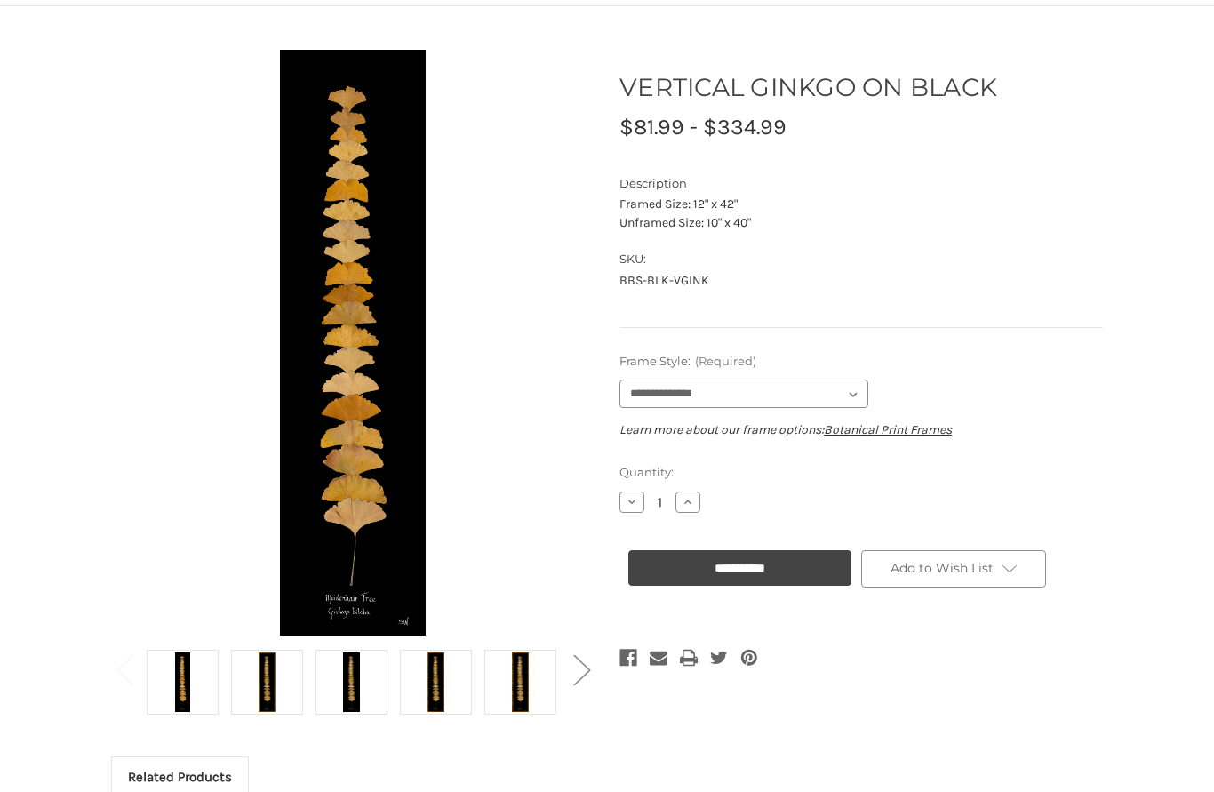
scroll to position [138, 0]
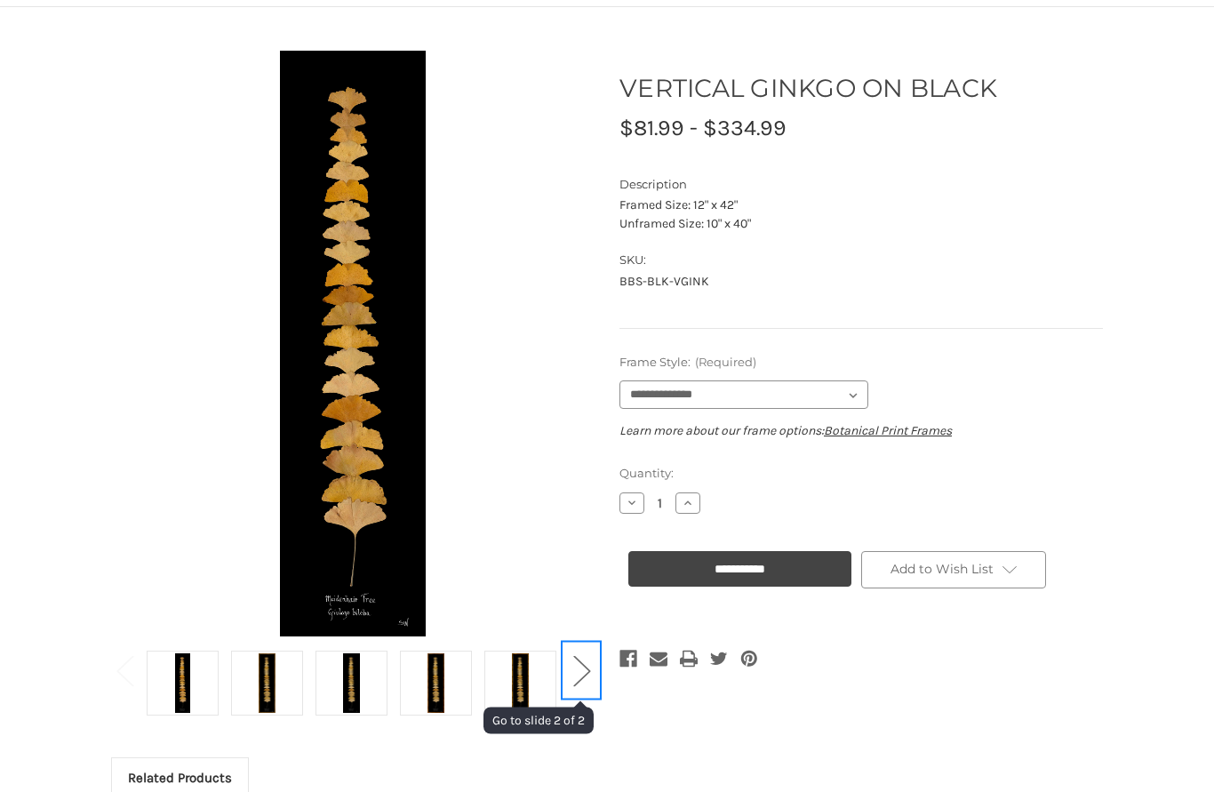
click at [596, 657] on button "Next" at bounding box center [582, 670] width 36 height 54
click at [592, 679] on button "Next" at bounding box center [582, 670] width 36 height 54
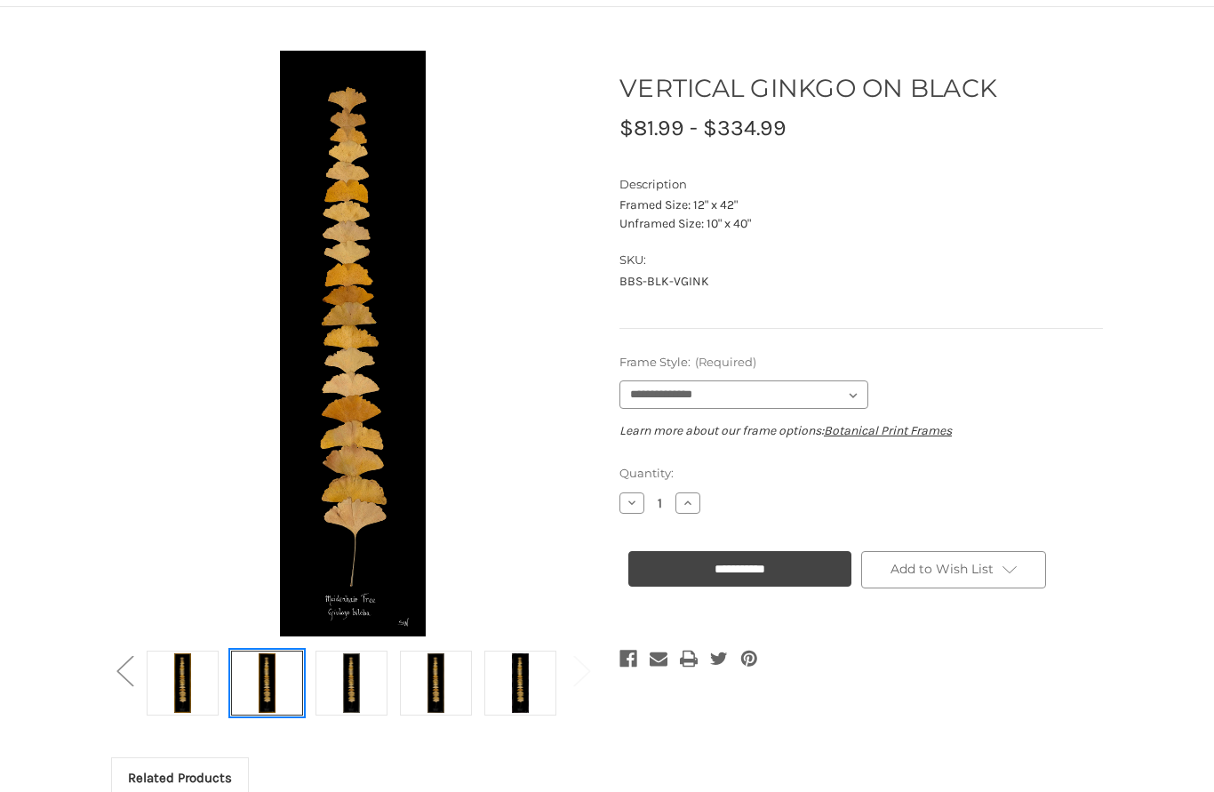
click at [282, 701] on img at bounding box center [266, 683] width 44 height 60
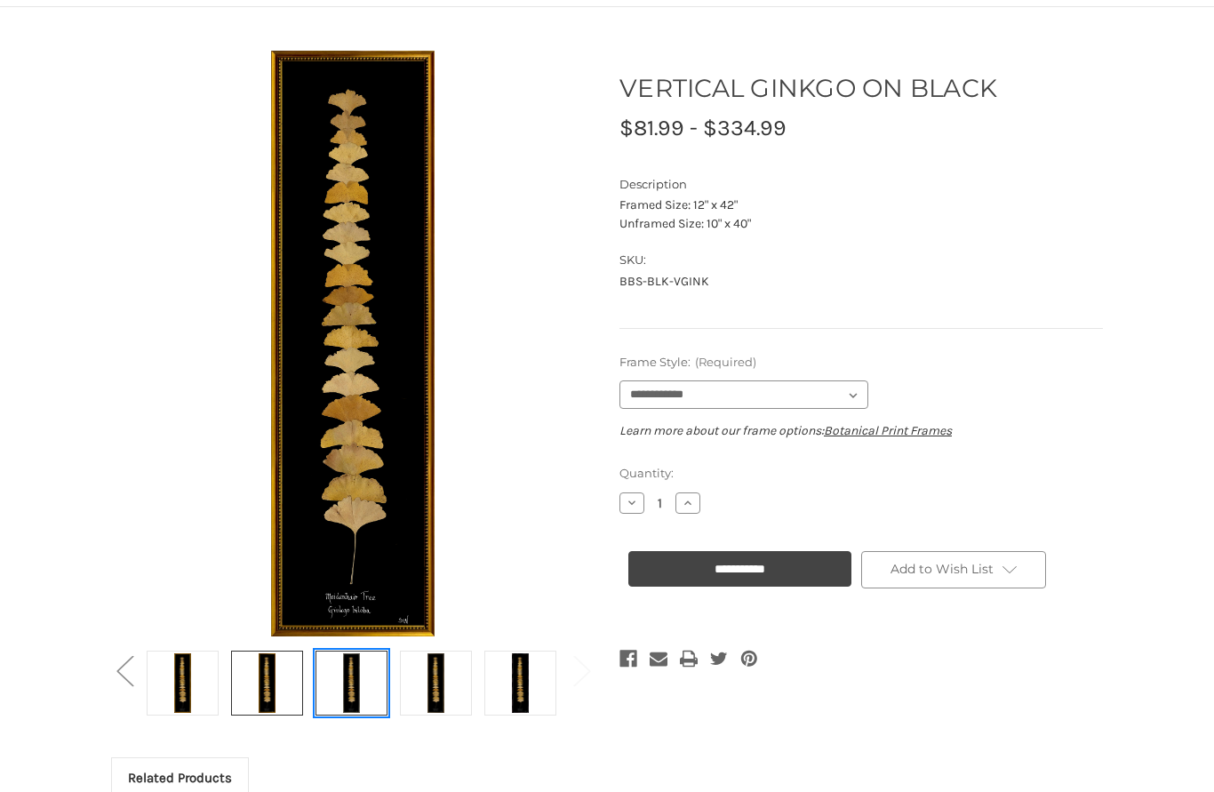
click at [343, 693] on img at bounding box center [351, 683] width 44 height 60
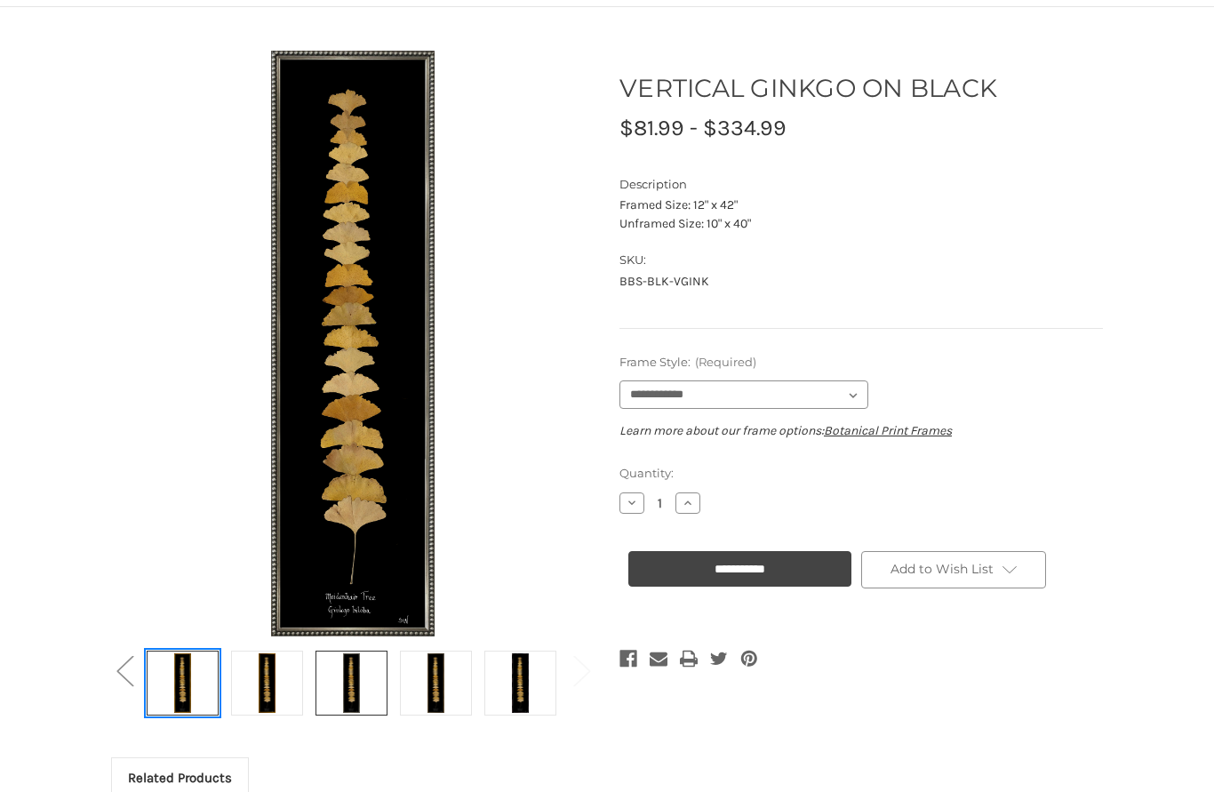
click at [195, 685] on img at bounding box center [182, 683] width 44 height 60
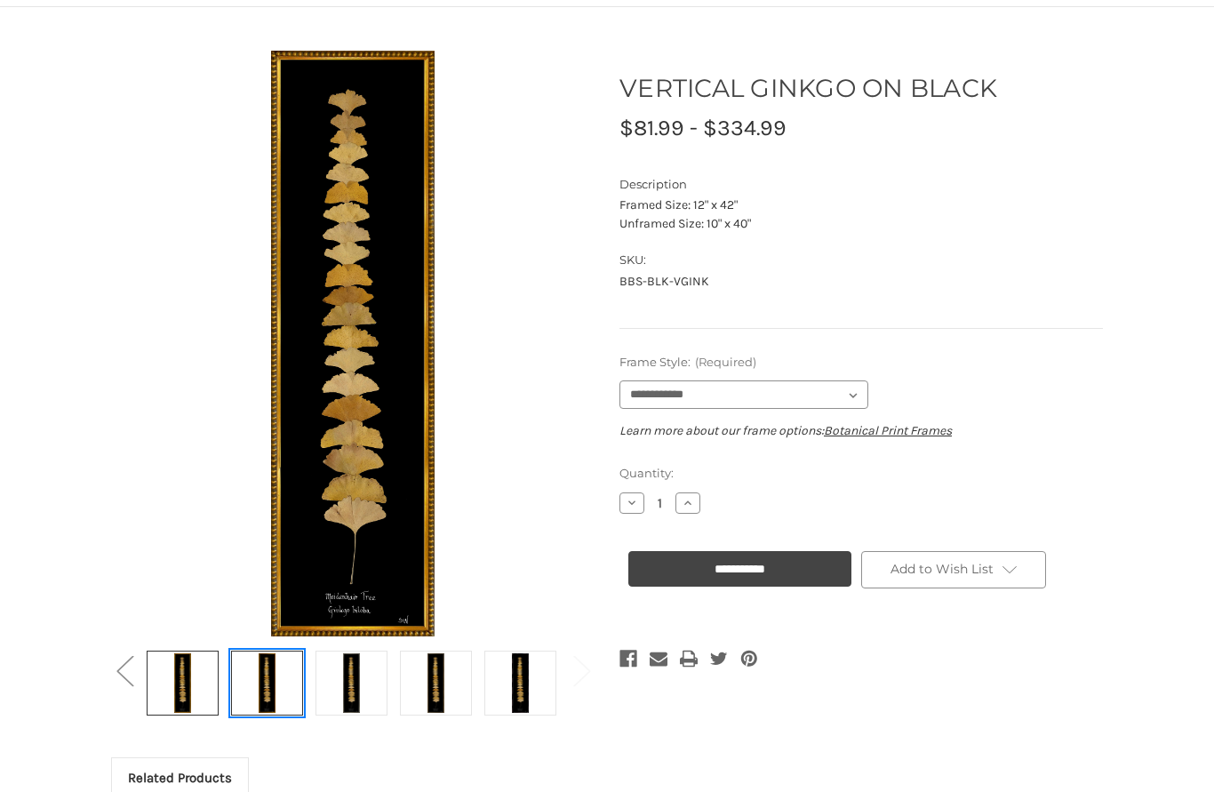
click at [268, 701] on img at bounding box center [266, 683] width 44 height 60
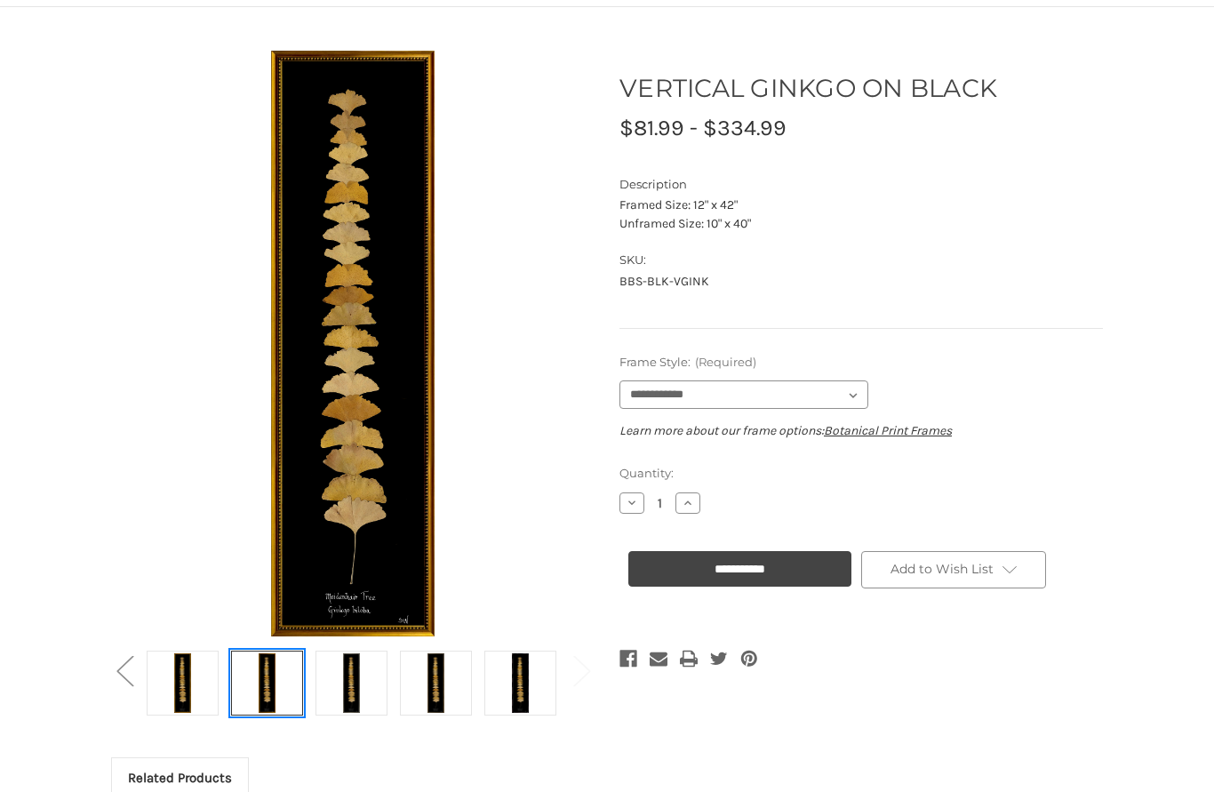
click at [284, 684] on img at bounding box center [266, 683] width 44 height 60
click at [358, 696] on img at bounding box center [351, 683] width 44 height 60
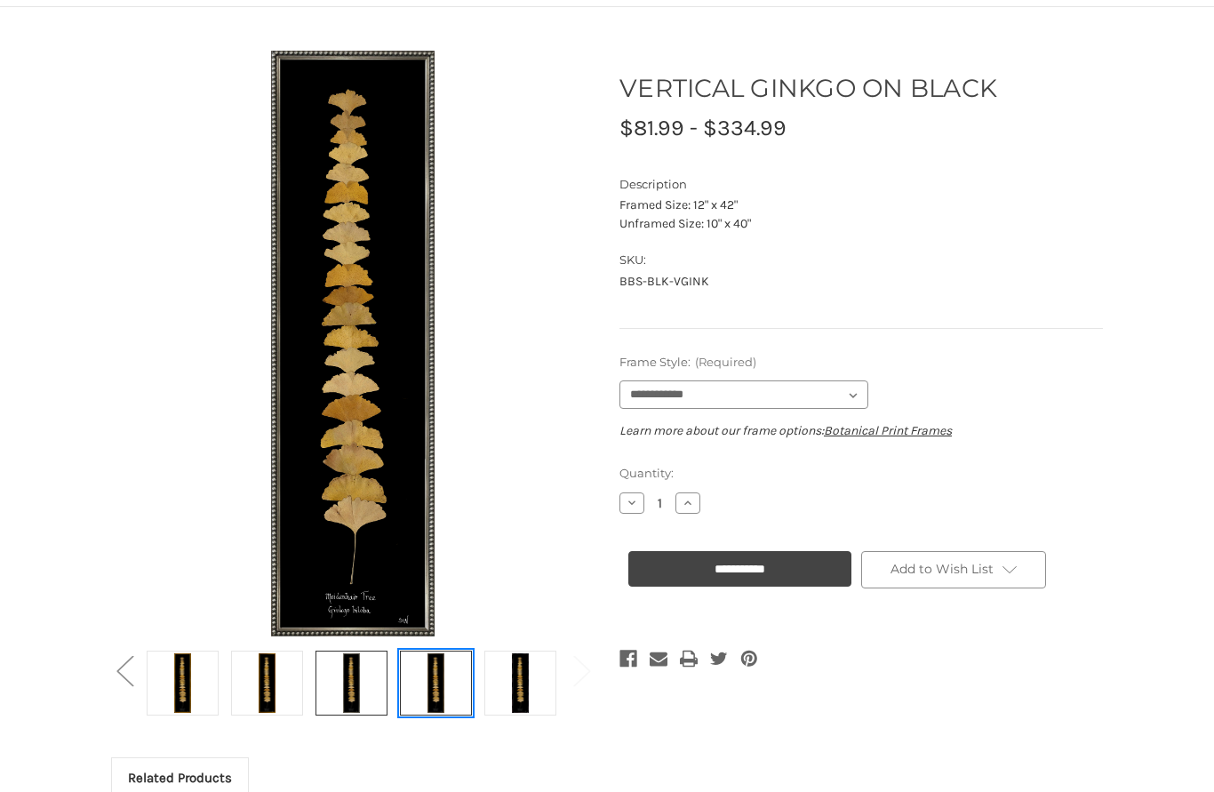
click at [446, 688] on img at bounding box center [435, 683] width 44 height 60
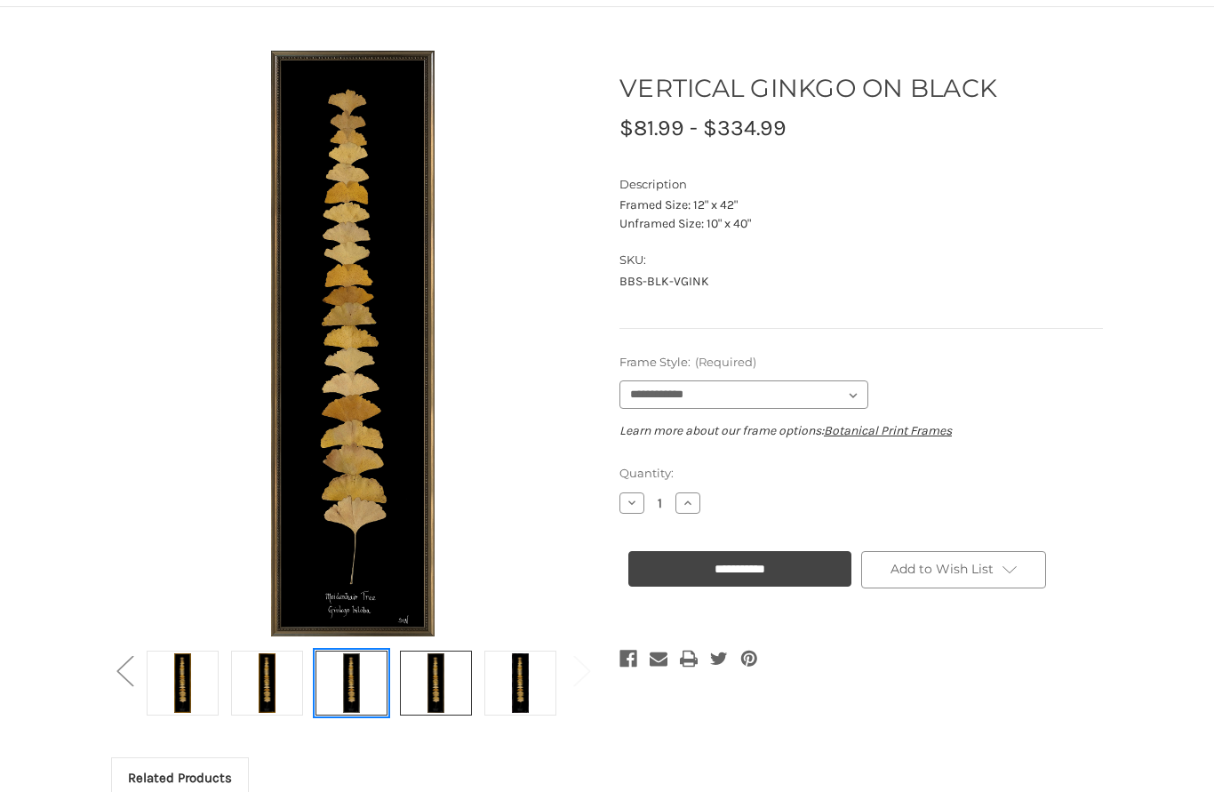
click at [353, 670] on img at bounding box center [351, 683] width 44 height 60
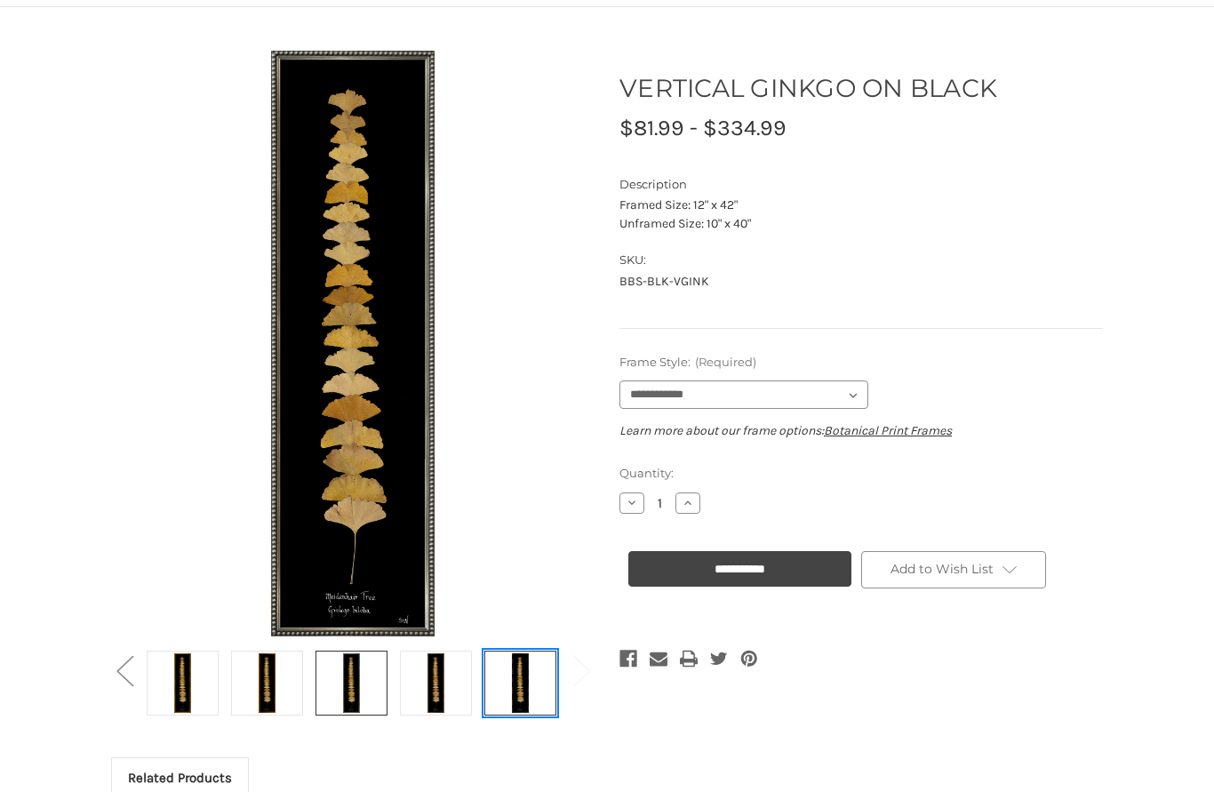
click at [508, 696] on img at bounding box center [520, 683] width 44 height 60
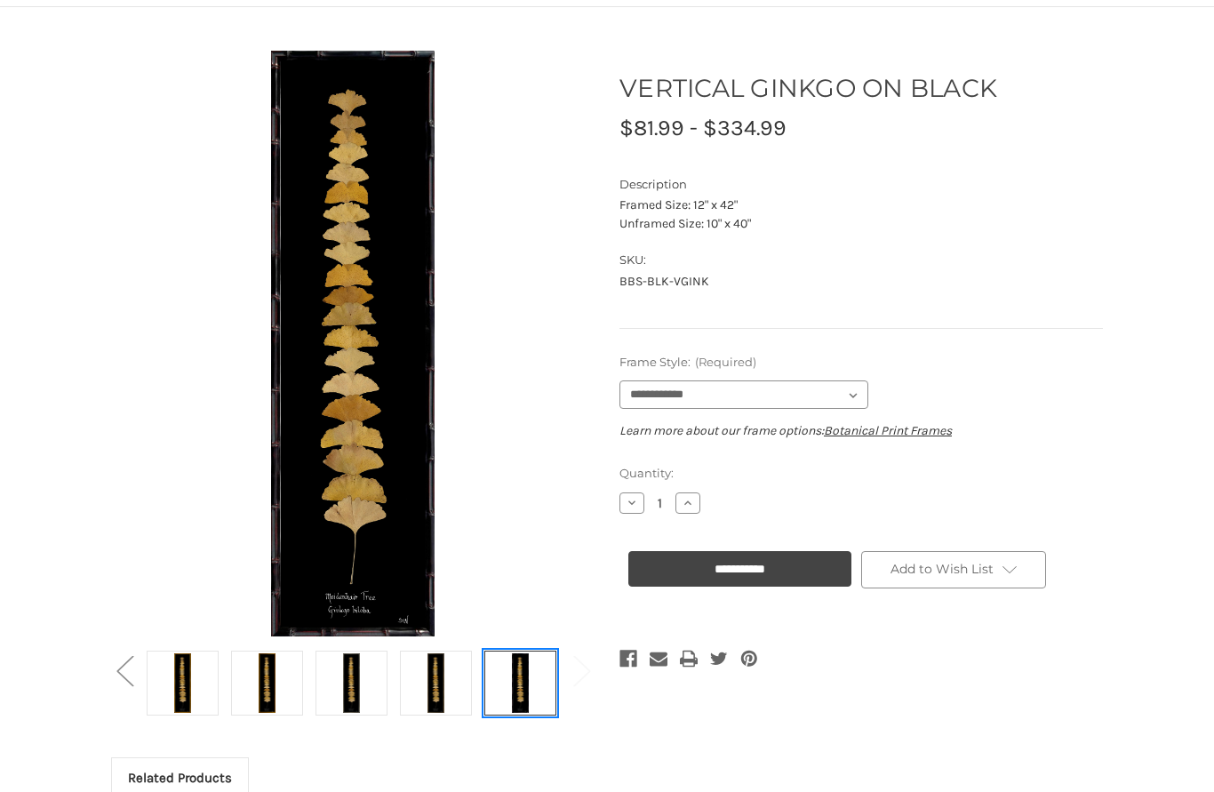
click at [532, 688] on img at bounding box center [520, 683] width 44 height 60
click at [449, 693] on img at bounding box center [435, 683] width 44 height 60
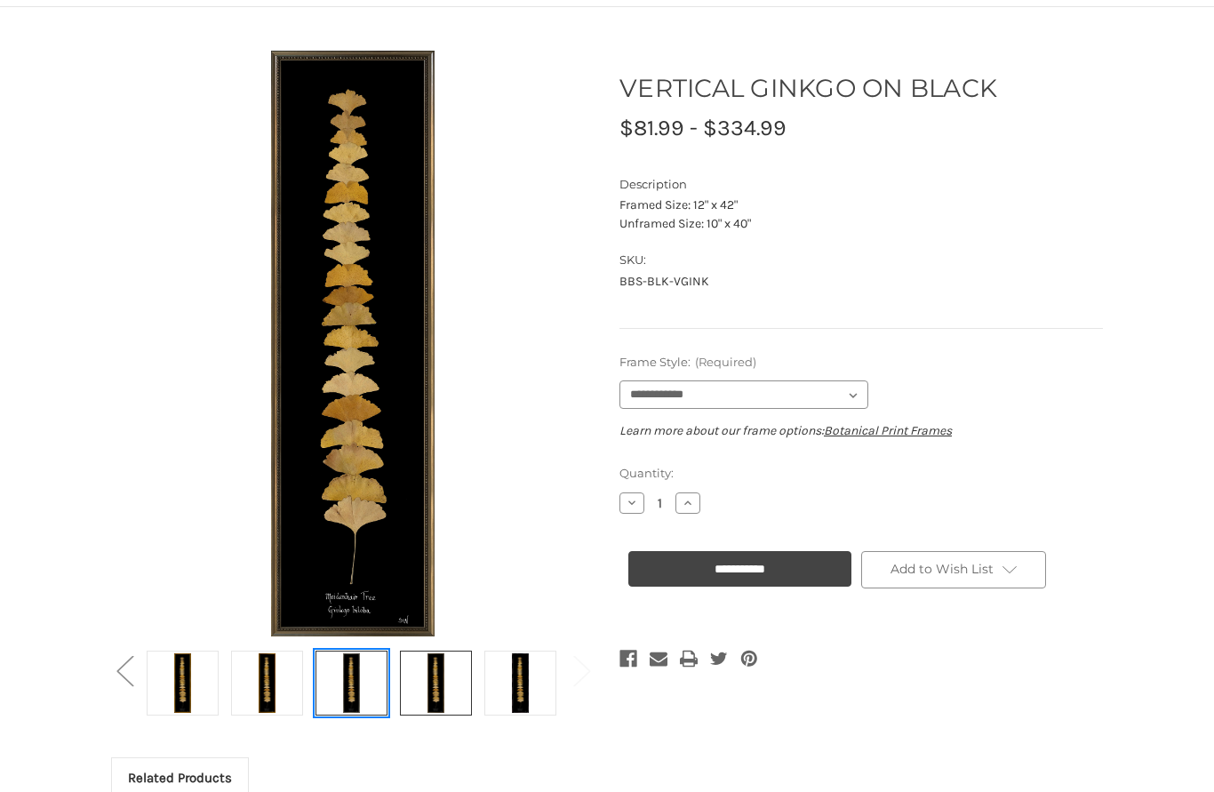
click at [375, 684] on link at bounding box center [352, 683] width 72 height 65
select select "****"
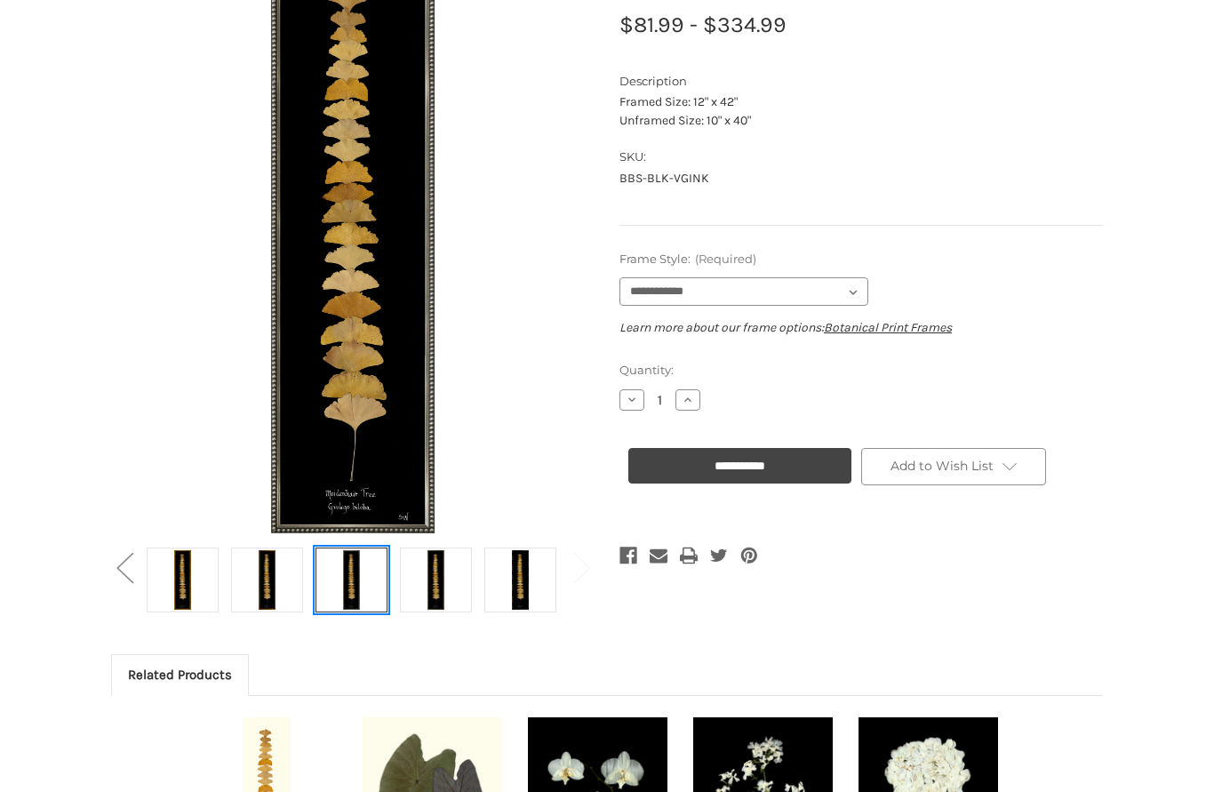
scroll to position [240, 0]
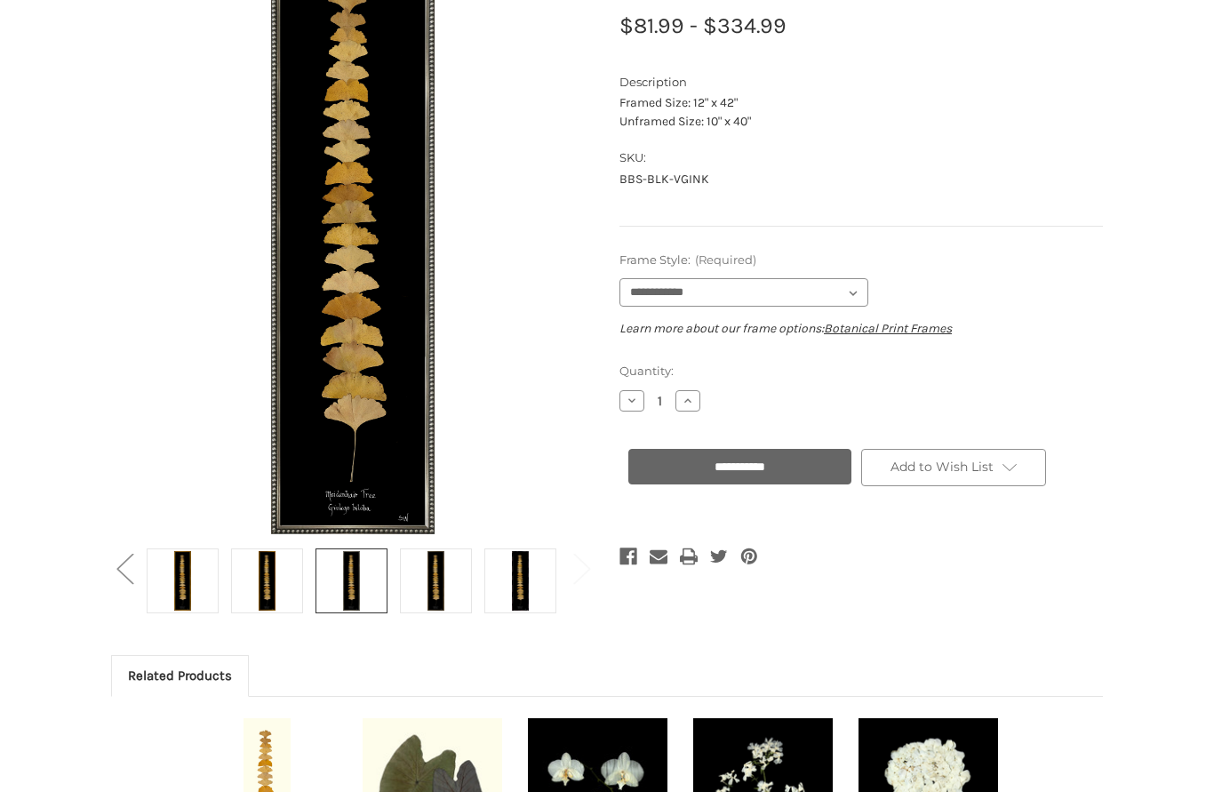
click at [784, 460] on input "**********" at bounding box center [740, 467] width 223 height 36
type input "**********"
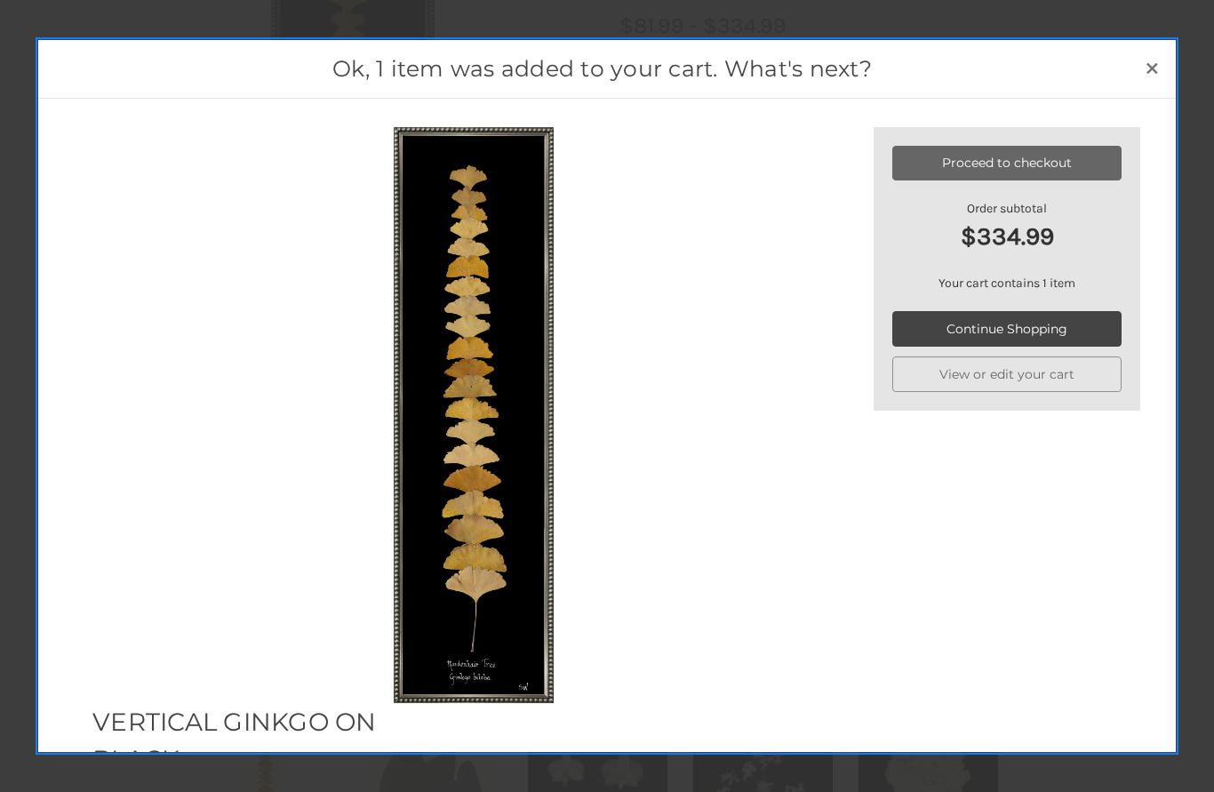
click at [1027, 168] on link "Proceed to checkout" at bounding box center [1007, 164] width 229 height 36
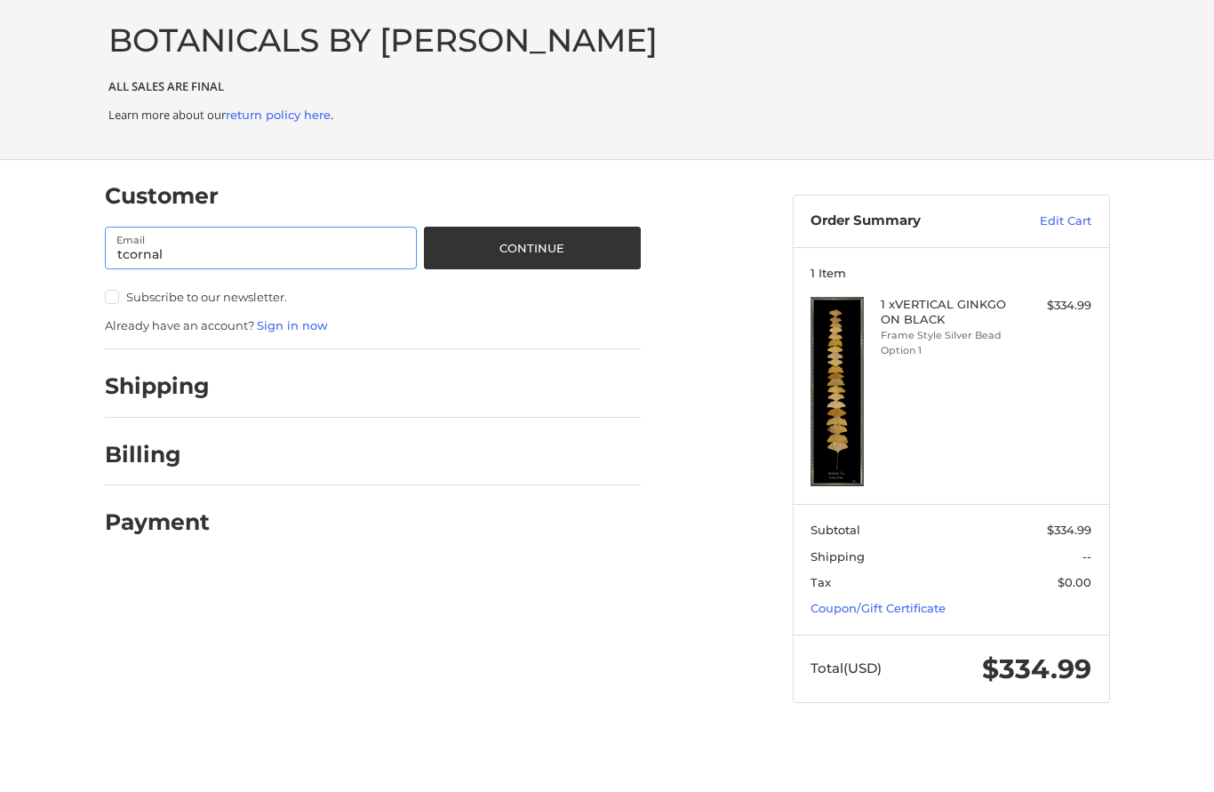
type input "tcornali"
type input "[EMAIL_ADDRESS][DOMAIN_NAME]"
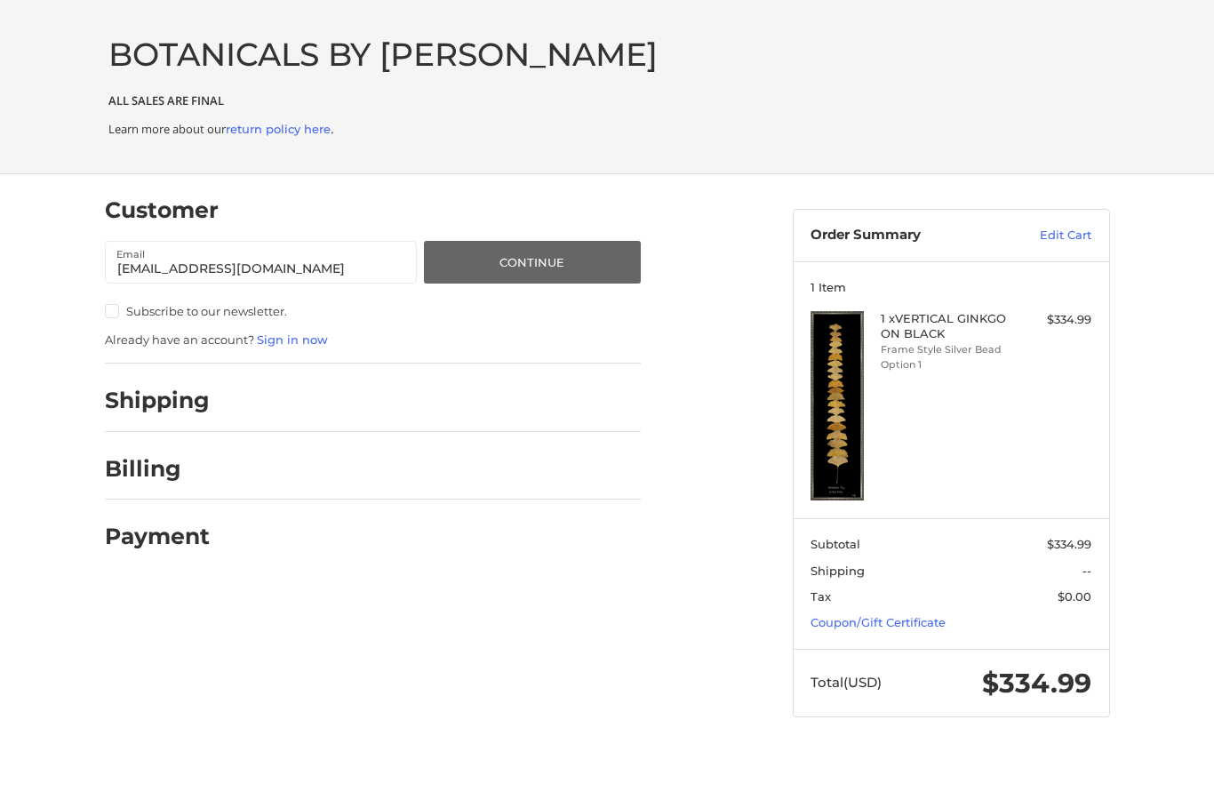
click at [526, 252] on button "Continue" at bounding box center [532, 263] width 216 height 43
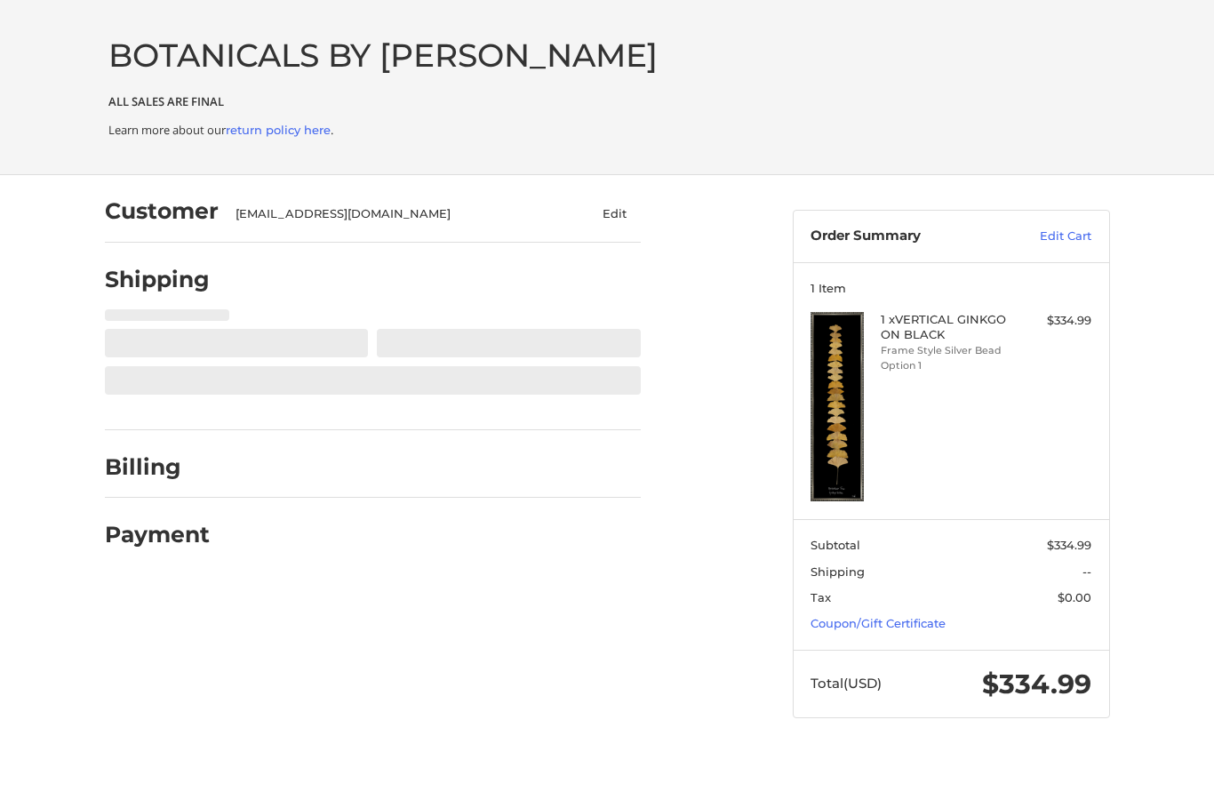
select select "**"
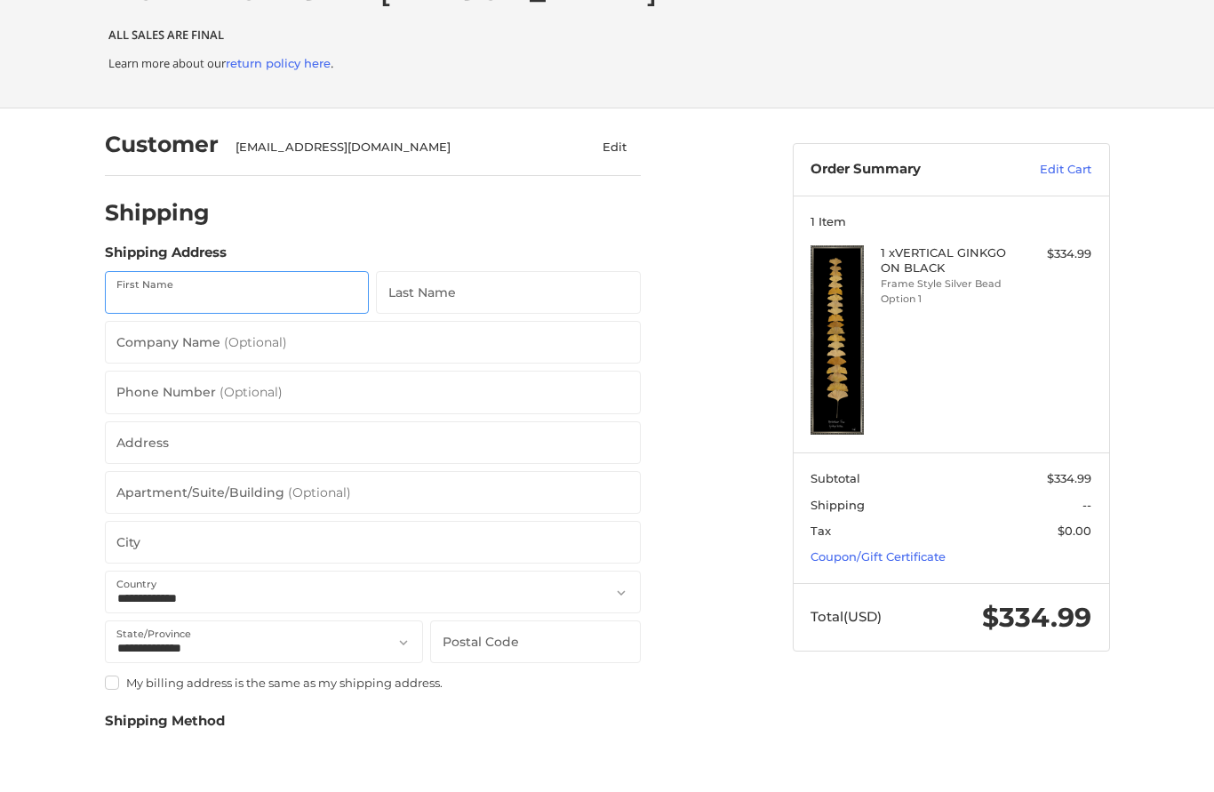
scroll to position [20, 0]
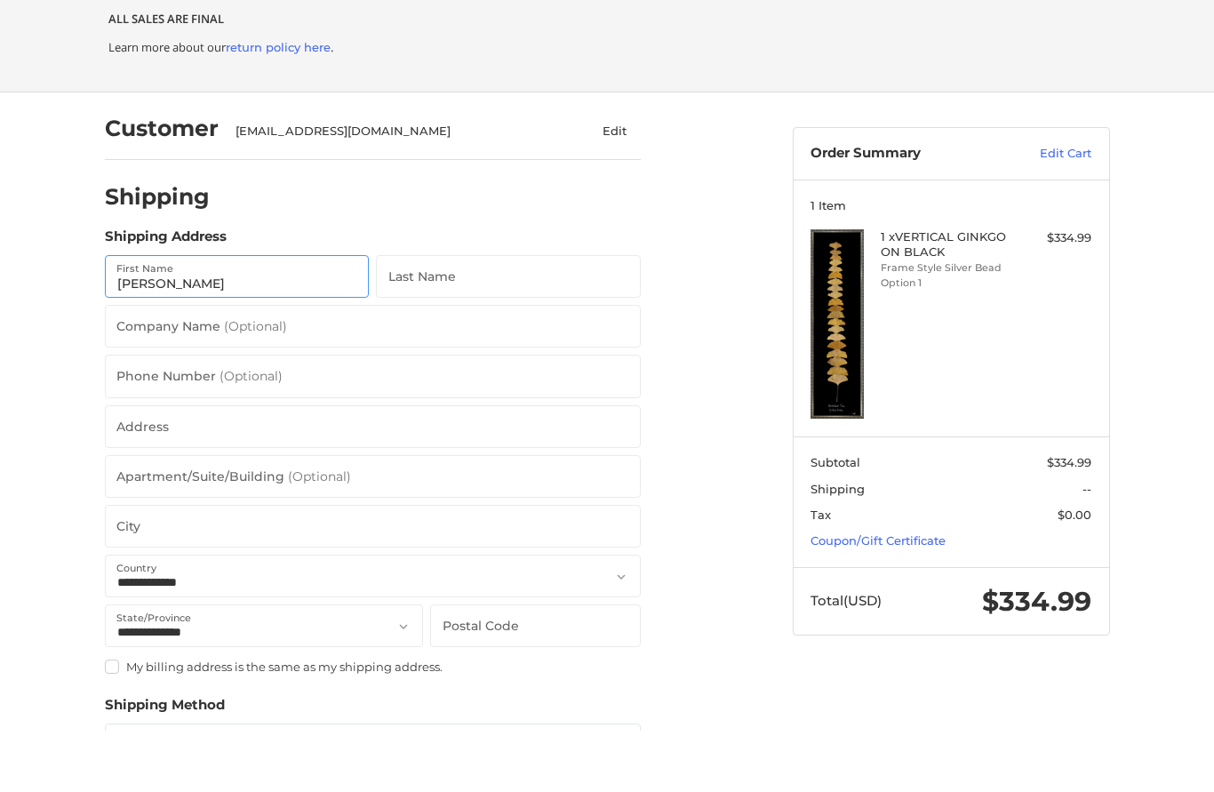
type input "[PERSON_NAME]"
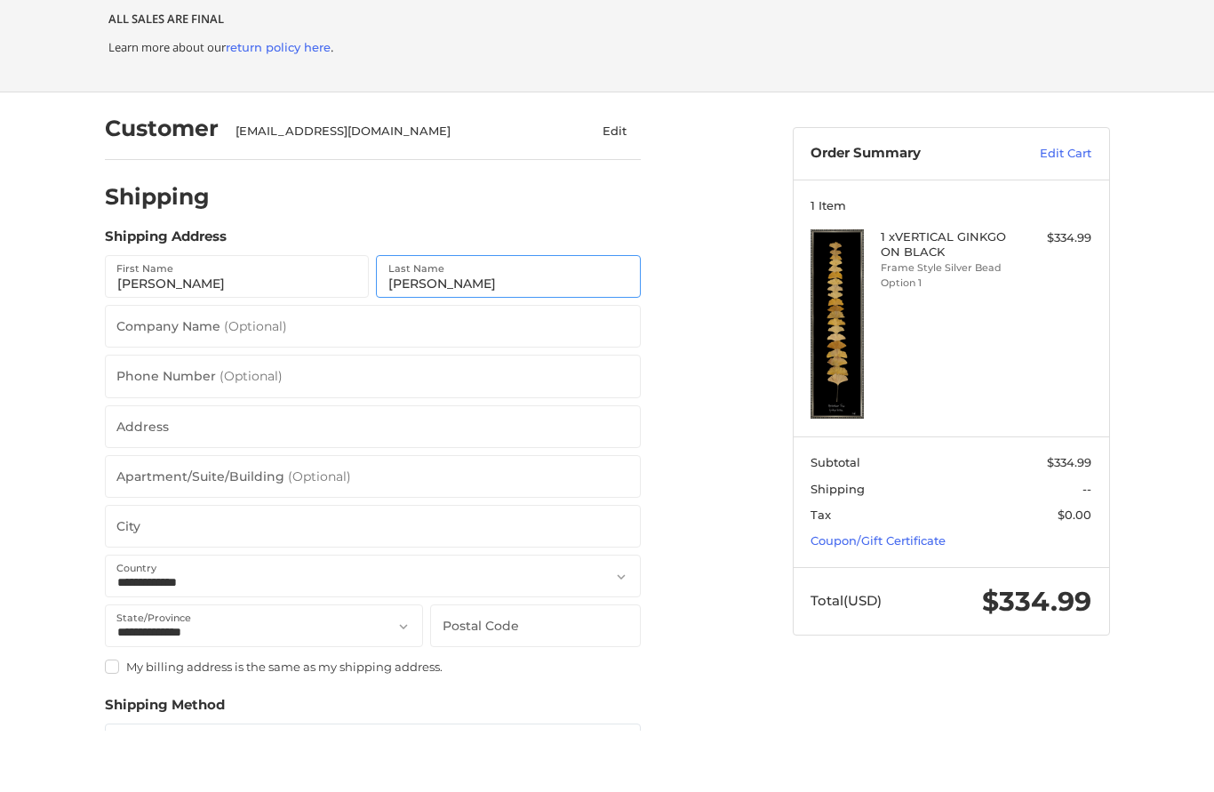
type input "[PERSON_NAME]"
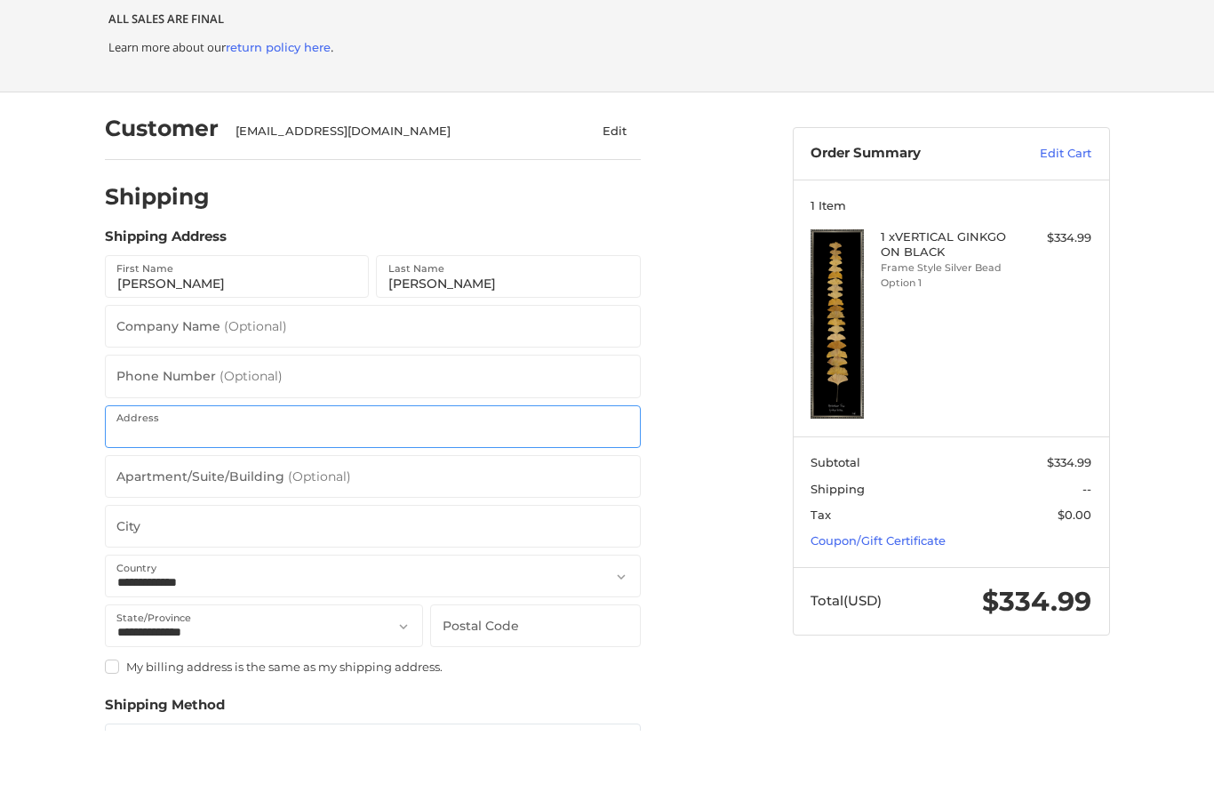
type input "[STREET_ADDRESS]"
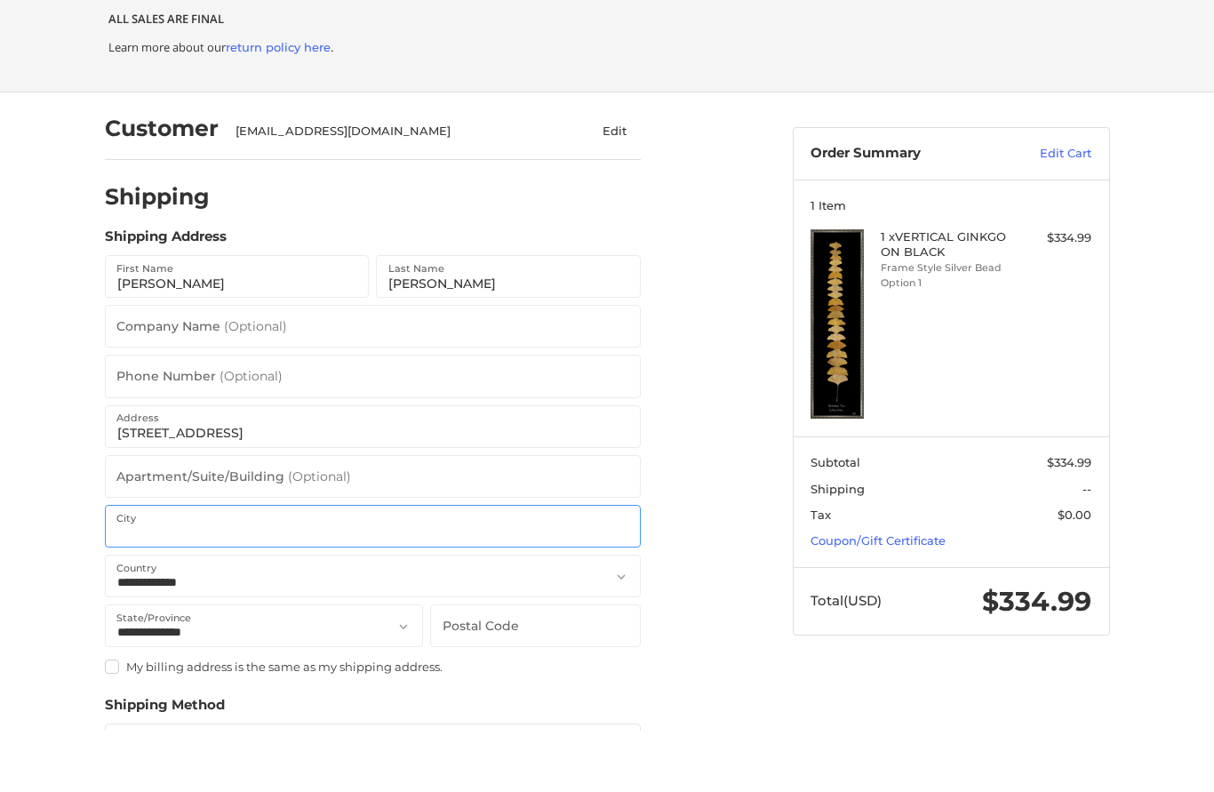
type input "Forsyth"
select select "**"
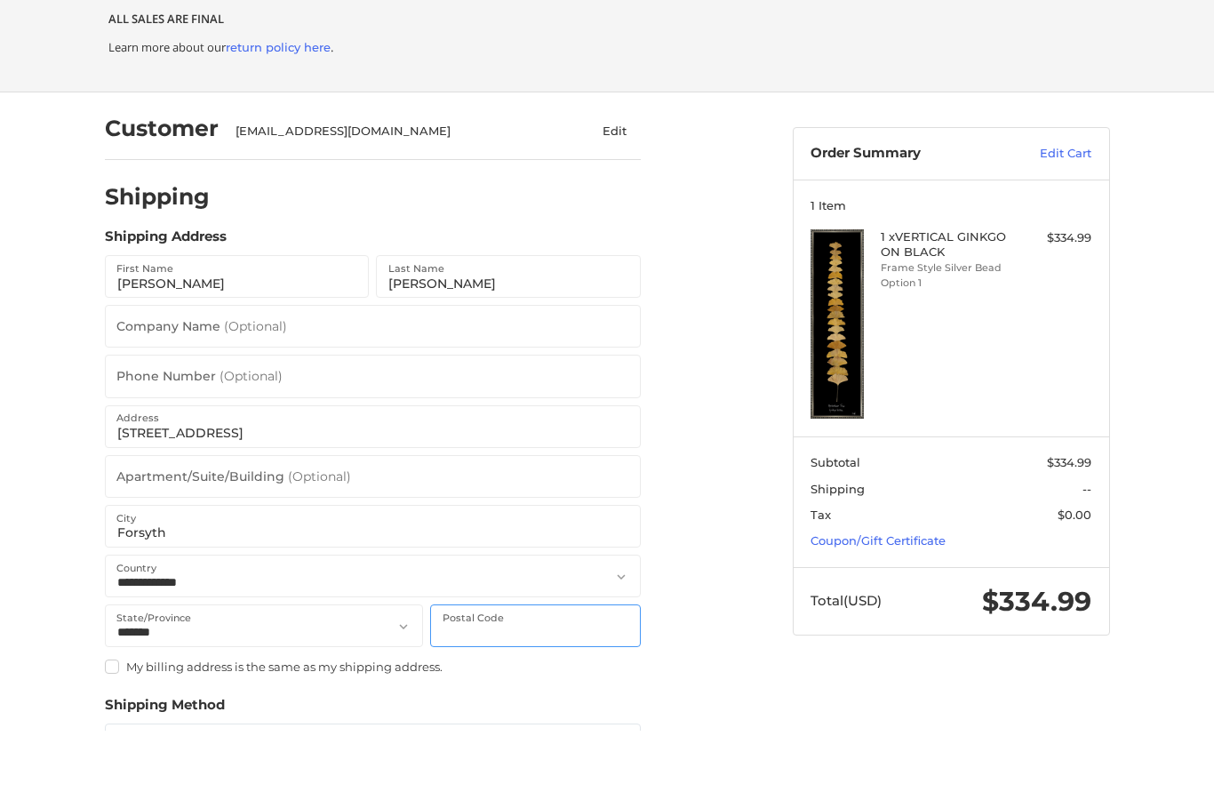
type input "31029"
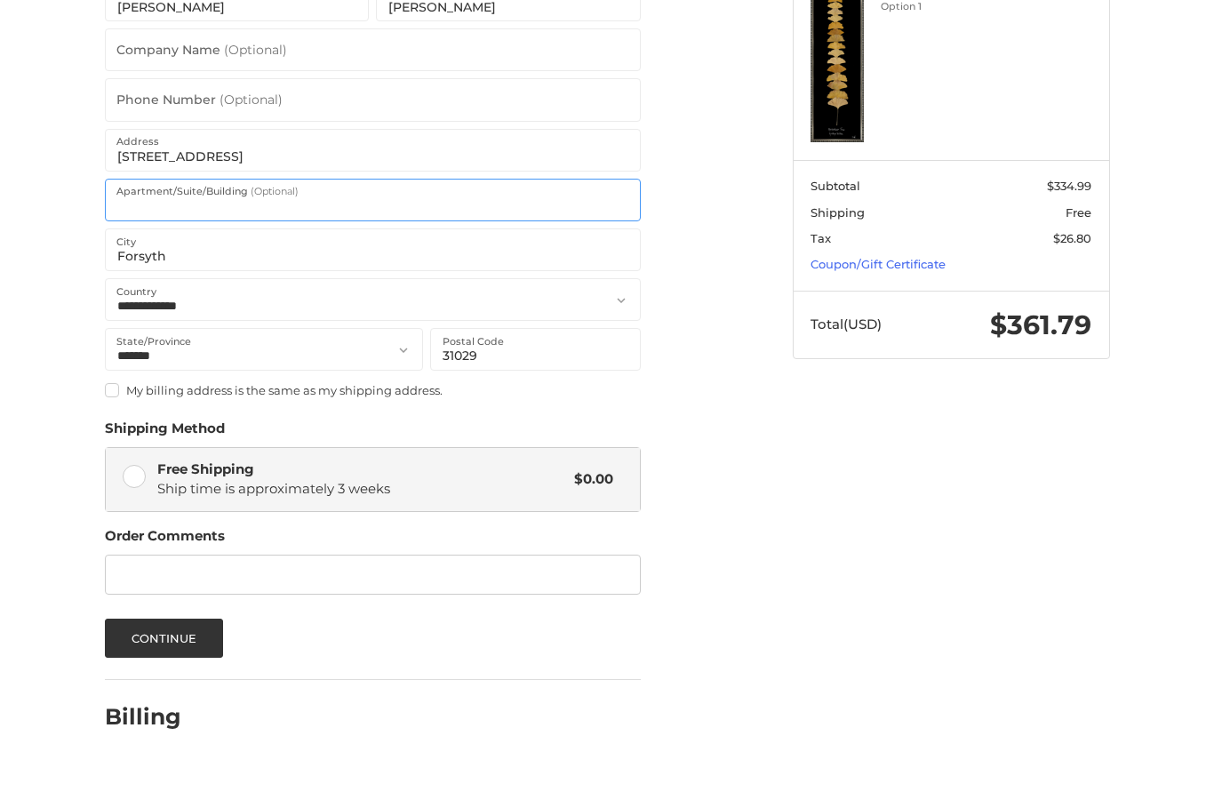
scroll to position [398, 0]
